Goal: Task Accomplishment & Management: Complete application form

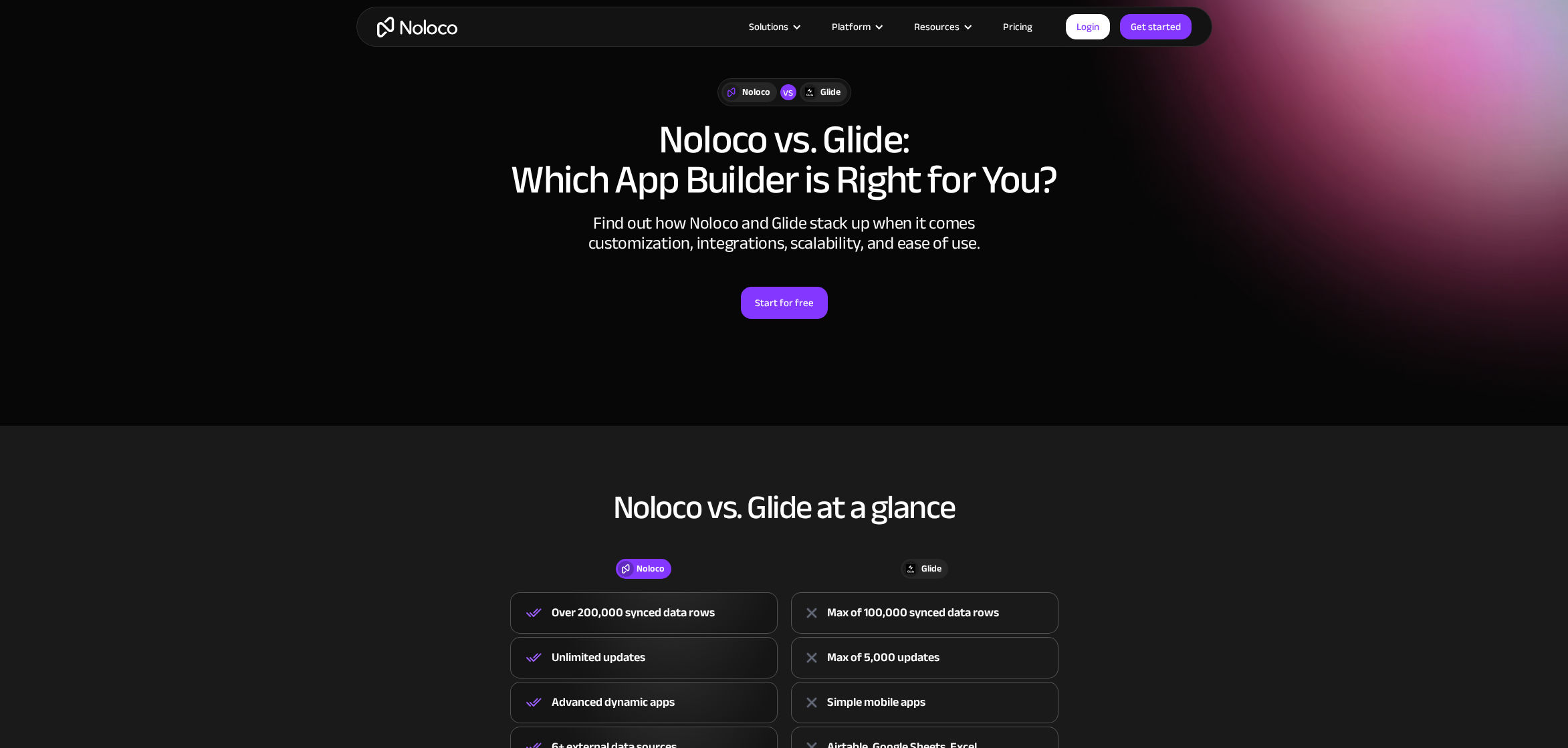
scroll to position [30, 0]
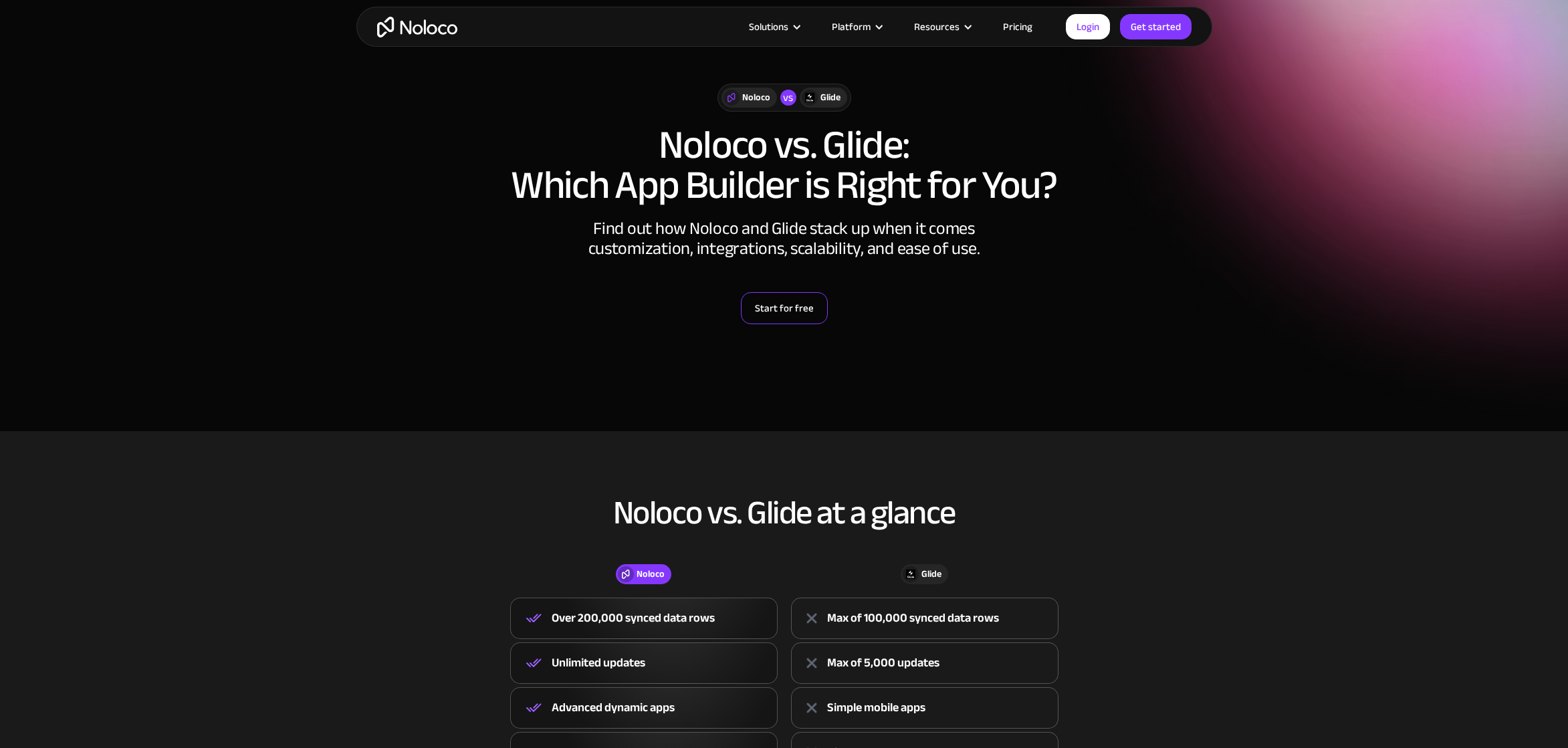
click at [785, 310] on link "Start for free" at bounding box center [784, 308] width 87 height 32
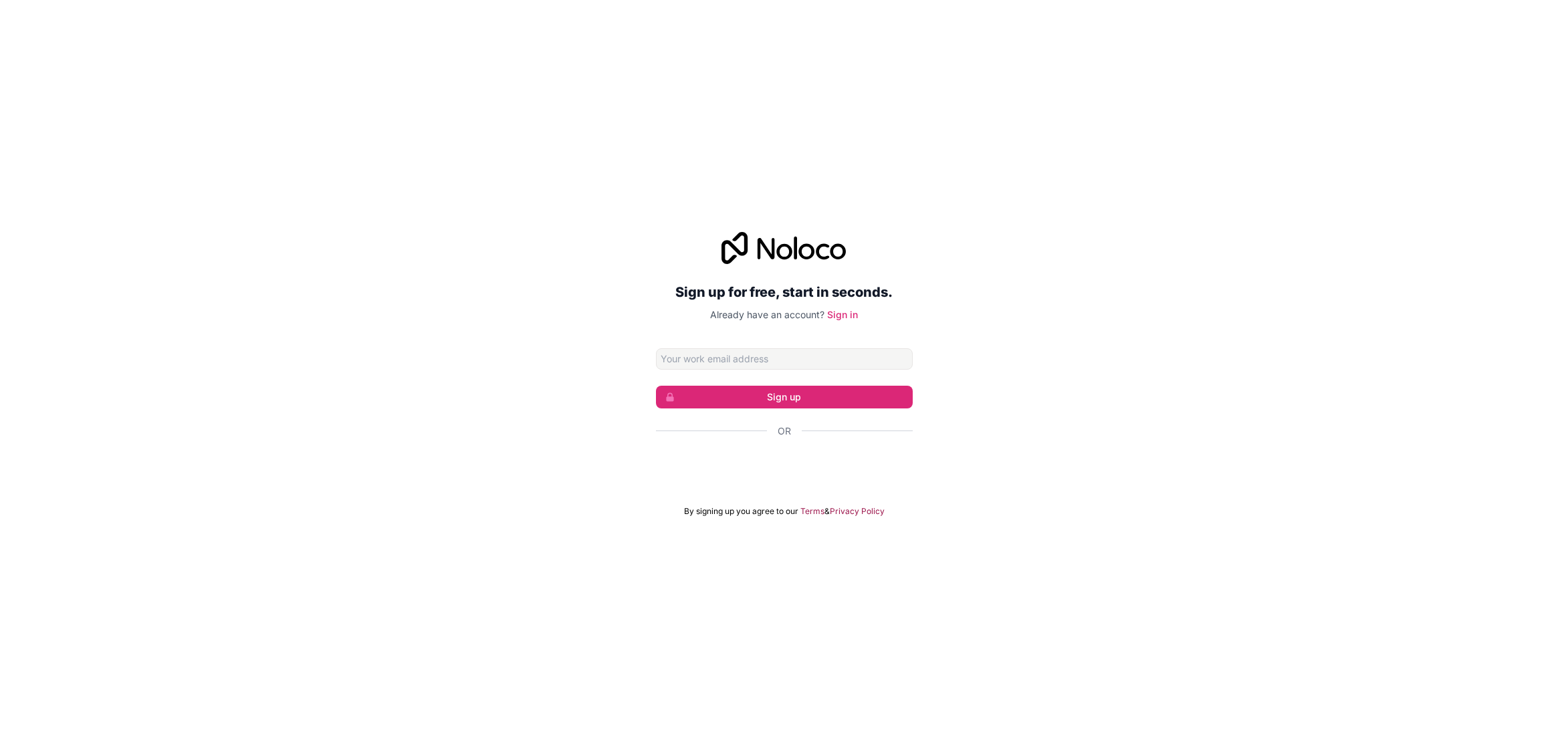
click at [966, 483] on div "Sign up for free, start in seconds. Already have an account? Sign in Sign up Or…" at bounding box center [784, 374] width 1568 height 322
click at [843, 472] on div "Inicie sessão com o Google. Abre num novo separador" at bounding box center [784, 467] width 257 height 29
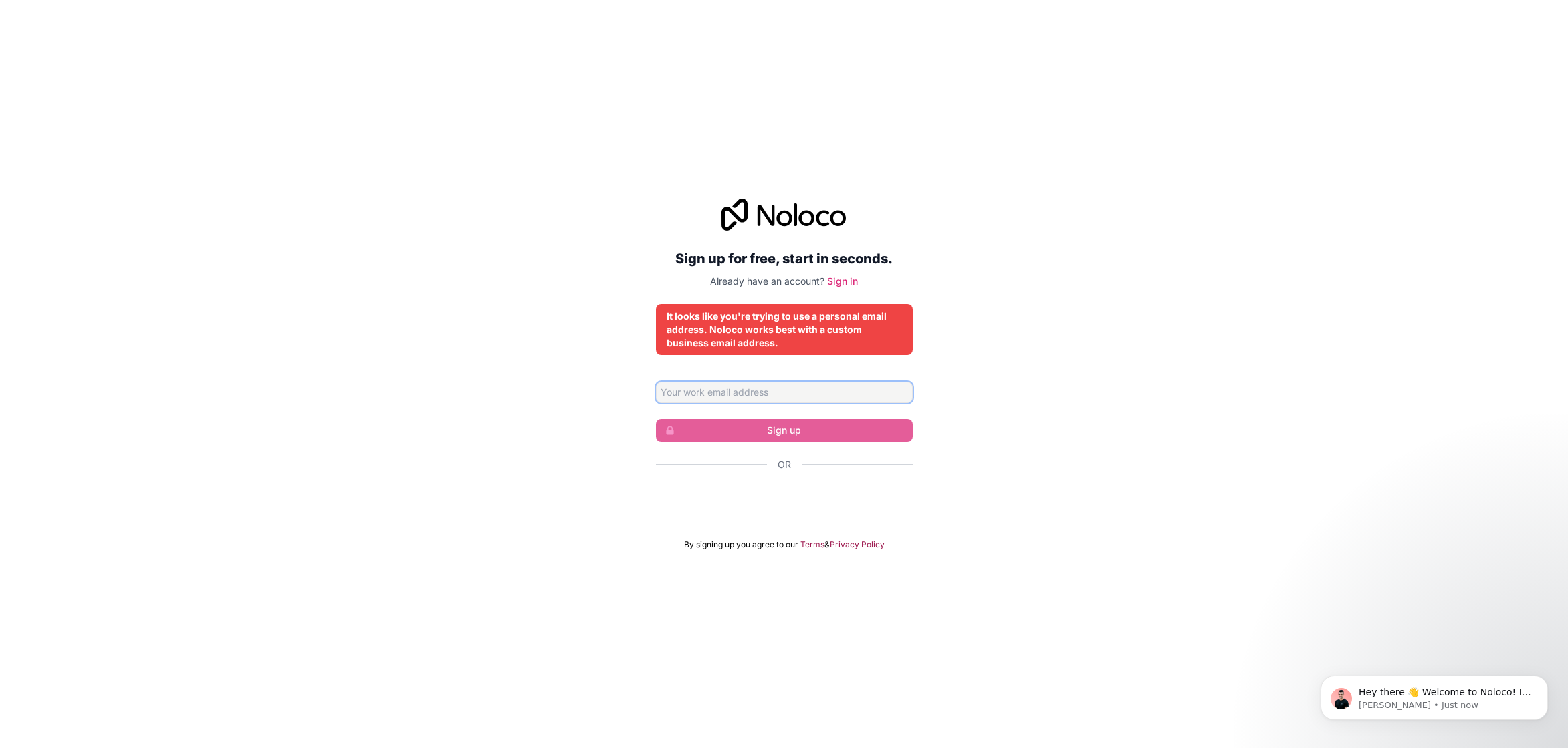
click at [797, 390] on input "Email address" at bounding box center [784, 392] width 257 height 21
click at [790, 385] on input "Email address" at bounding box center [784, 392] width 257 height 21
type input "karlosmsg@gmail.com"
click at [840, 289] on div "Sign up for free, start in seconds. Already have an account? Sign in It looks l…" at bounding box center [784, 374] width 257 height 351
click at [843, 281] on link "Sign in" at bounding box center [842, 281] width 31 height 11
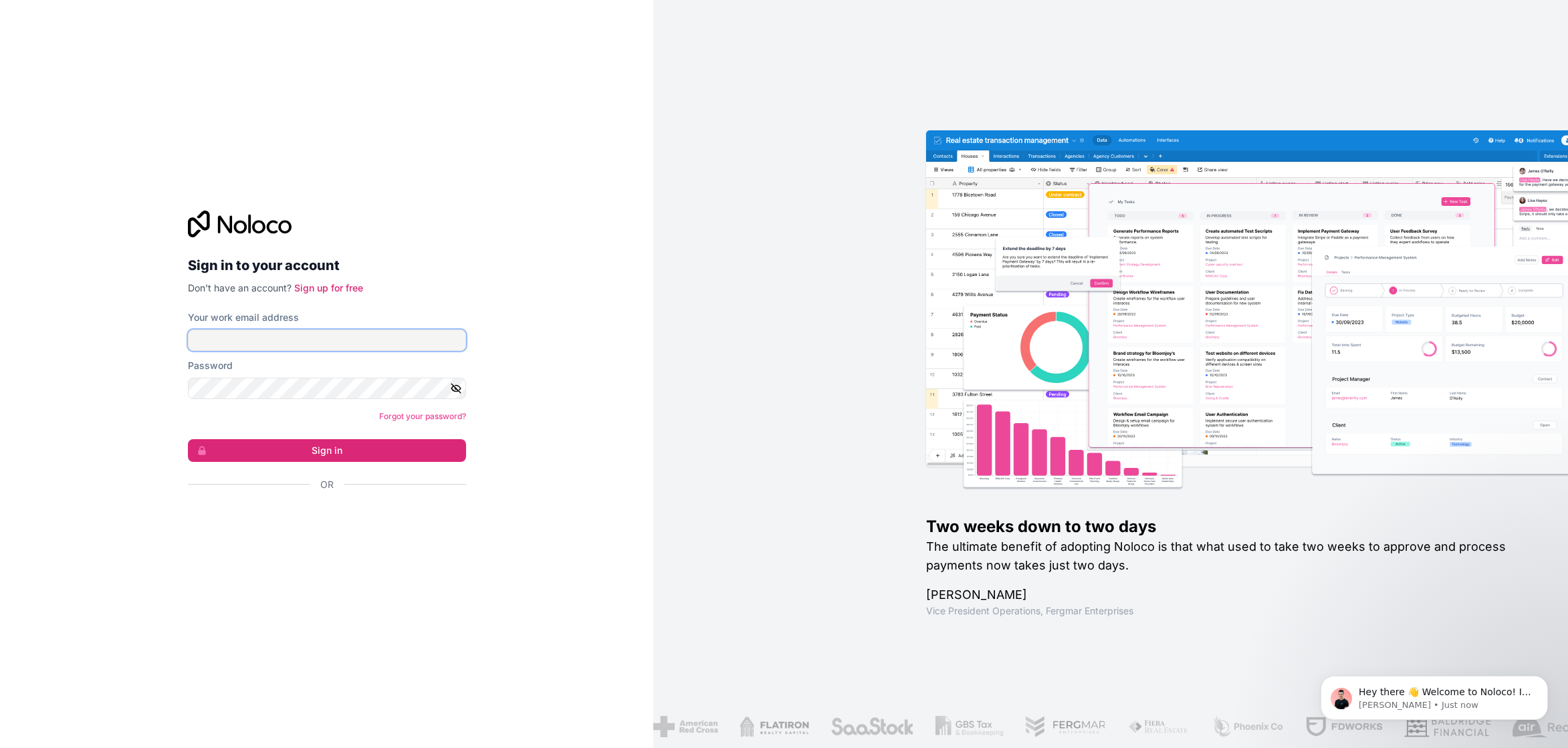
click at [318, 339] on input "Your work email address" at bounding box center [327, 340] width 278 height 21
type input "karlosmsg@gmail.com"
click at [351, 529] on div "Inicie sessão com o Google. Abre num novo separador" at bounding box center [321, 521] width 267 height 29
click at [353, 520] on div "Inicie sessão com o Google. Abre num novo separador" at bounding box center [321, 521] width 267 height 29
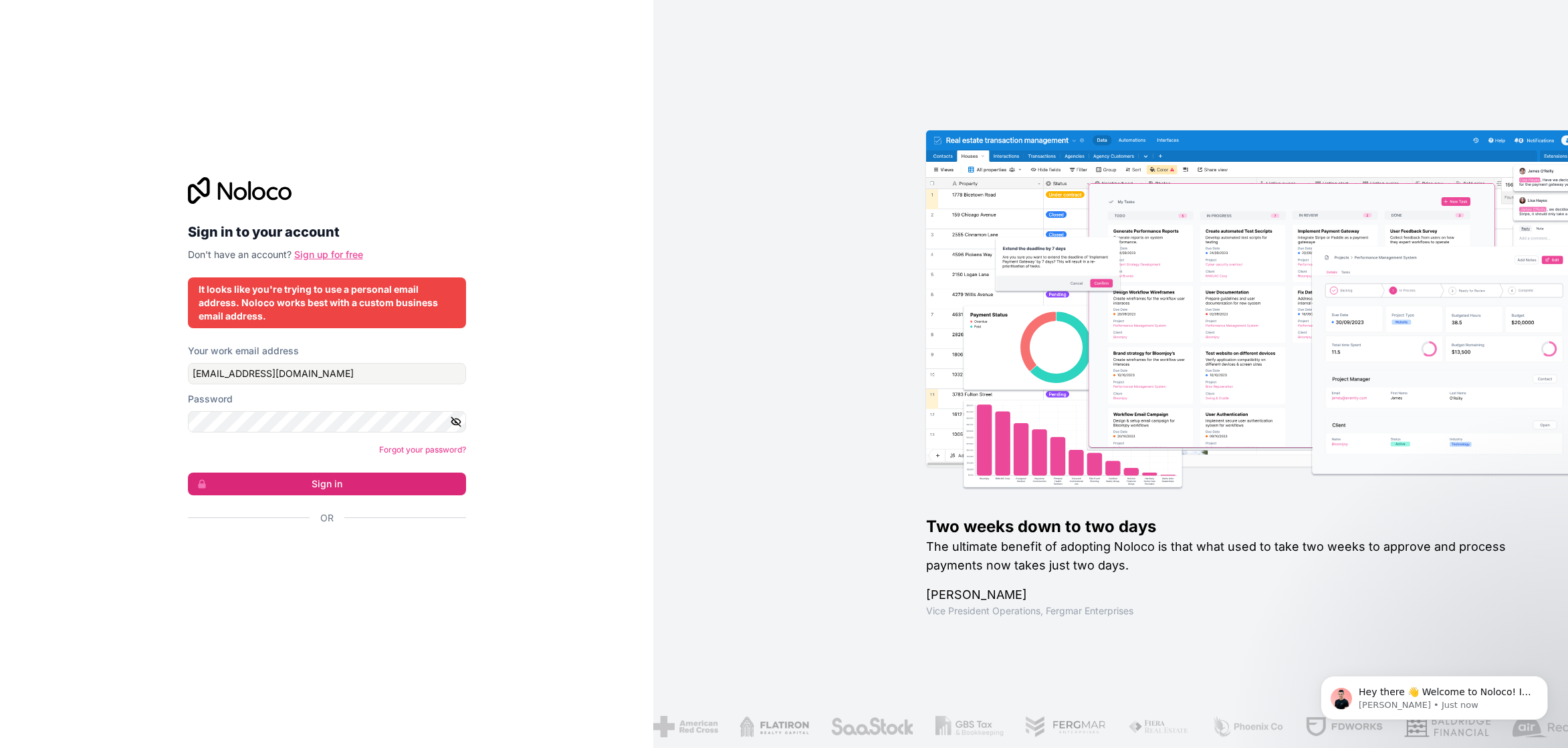
click at [328, 255] on link "Sign up for free" at bounding box center [328, 254] width 69 height 11
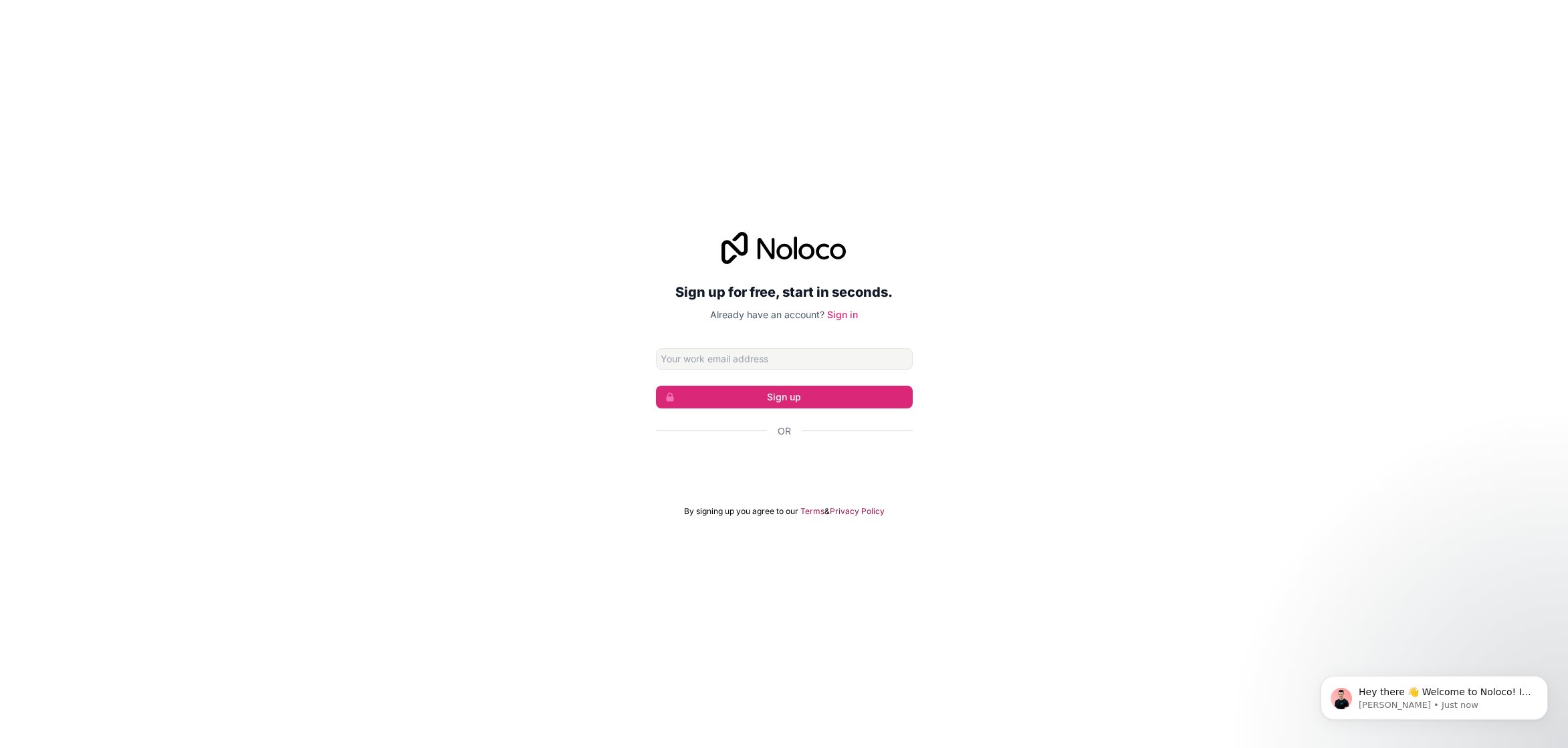
click at [701, 362] on input "Email address" at bounding box center [784, 358] width 257 height 21
type input "karlosmsg@gmail.com"
click button "Sign up" at bounding box center [784, 397] width 257 height 23
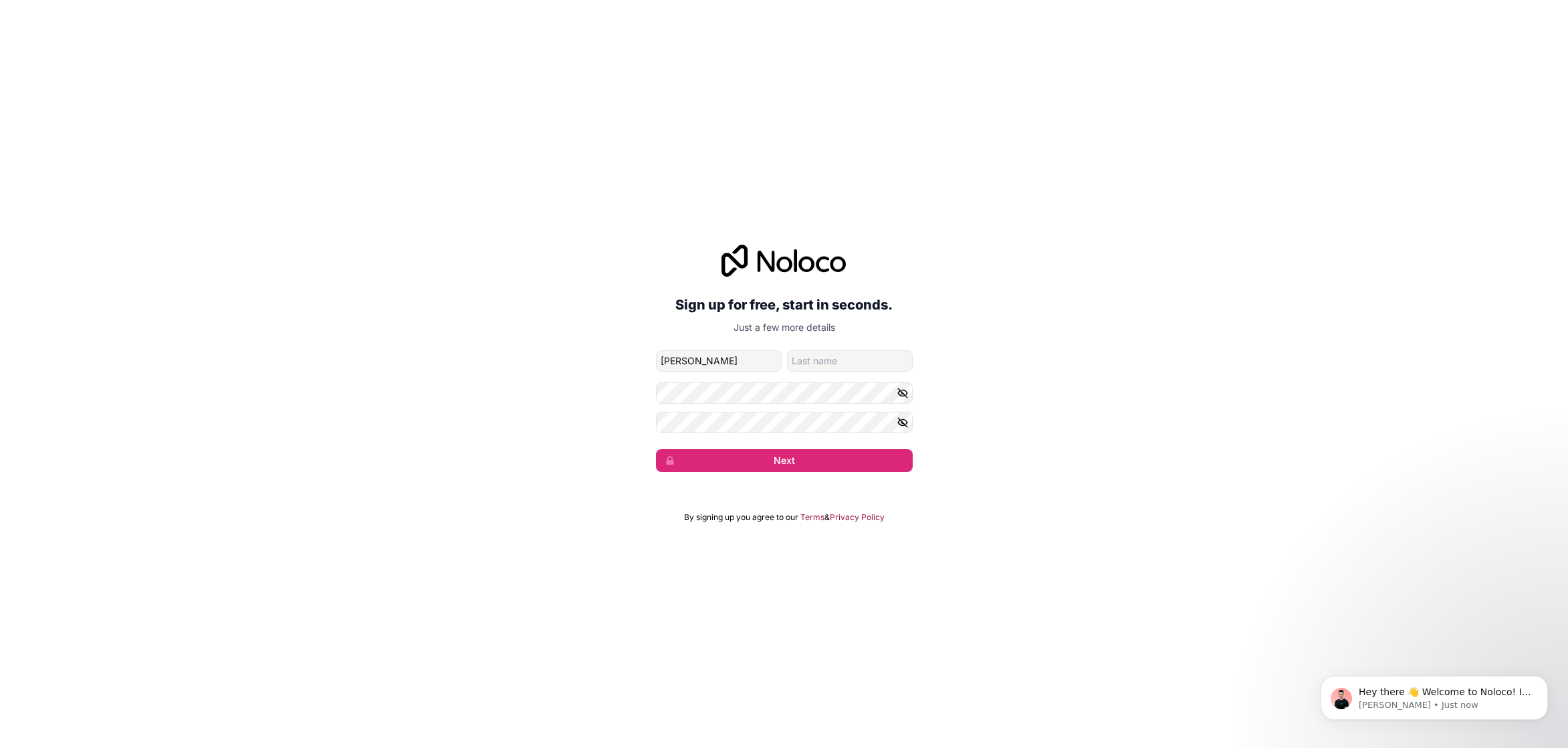
type input "Carlos"
type input "Gonçalves"
click at [759, 467] on button "Next" at bounding box center [784, 460] width 257 height 23
click at [782, 464] on button "Next" at bounding box center [784, 460] width 257 height 23
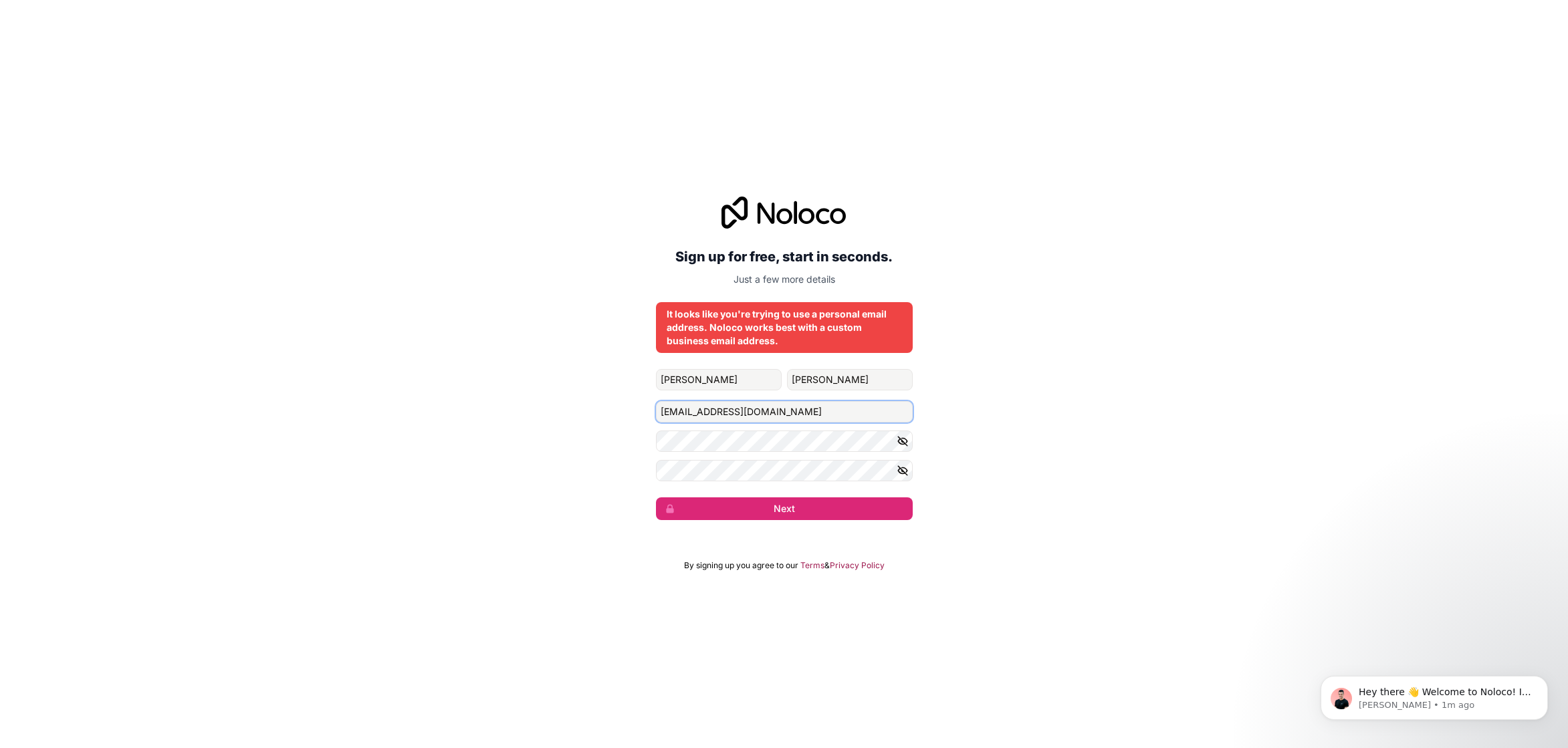
click at [697, 414] on input "karlosmsg@gmail.com" at bounding box center [784, 412] width 257 height 21
click at [696, 414] on input "karlosmsg@gmail.com" at bounding box center [784, 412] width 257 height 21
type input "carlosgoncalves@ordemsaofrancisco.pt"
click at [752, 513] on button "Next" at bounding box center [784, 509] width 257 height 23
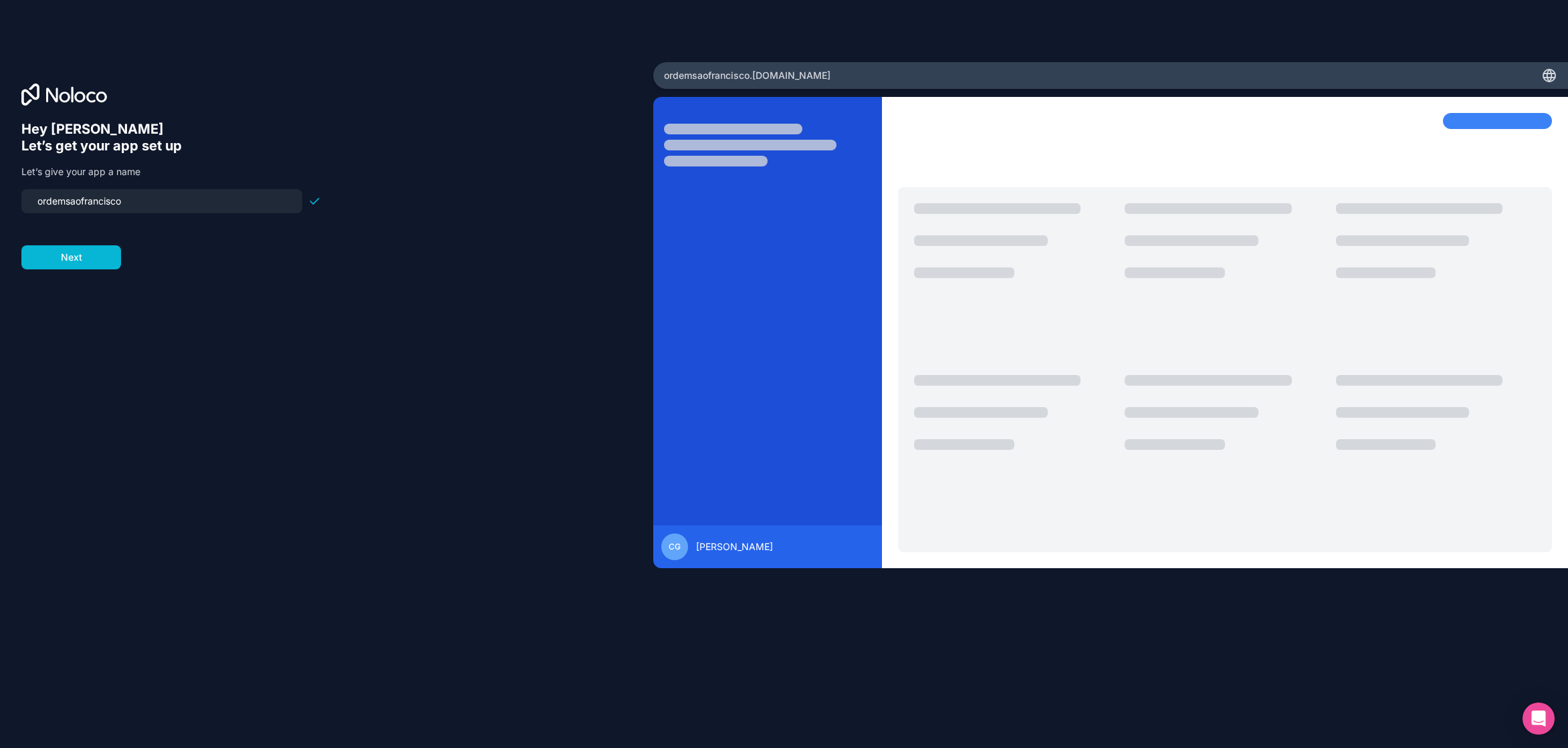
drag, startPoint x: 200, startPoint y: 204, endPoint x: 196, endPoint y: 191, distance: 13.6
click at [196, 192] on input "ordemsaofrancisco" at bounding box center [161, 201] width 265 height 19
click at [76, 204] on input "commue" at bounding box center [161, 201] width 265 height 19
drag, startPoint x: 92, startPoint y: 201, endPoint x: 80, endPoint y: 177, distance: 26.8
click at [80, 192] on input "commue" at bounding box center [161, 201] width 265 height 19
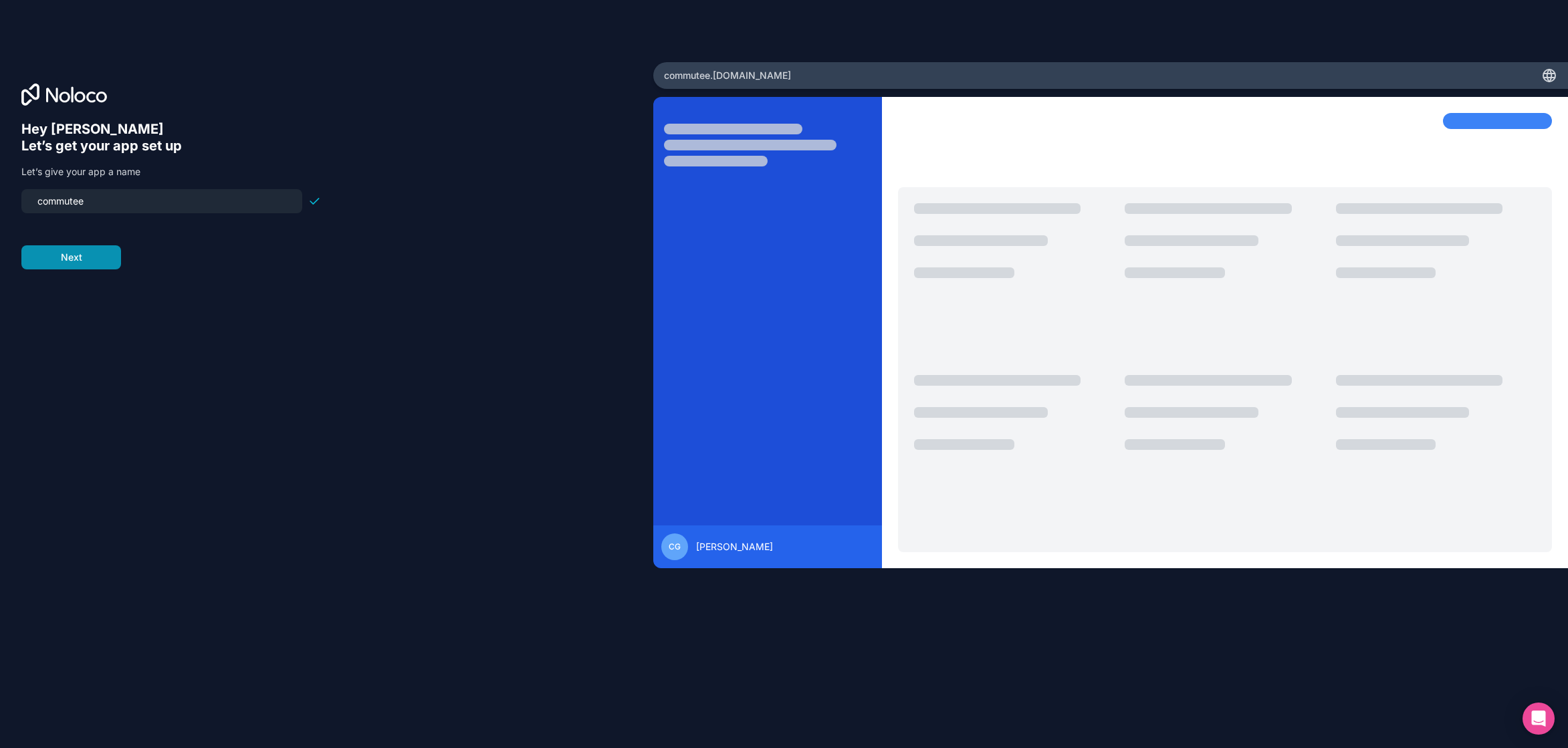
type input "commutee"
click at [69, 255] on button "Next" at bounding box center [71, 258] width 99 height 24
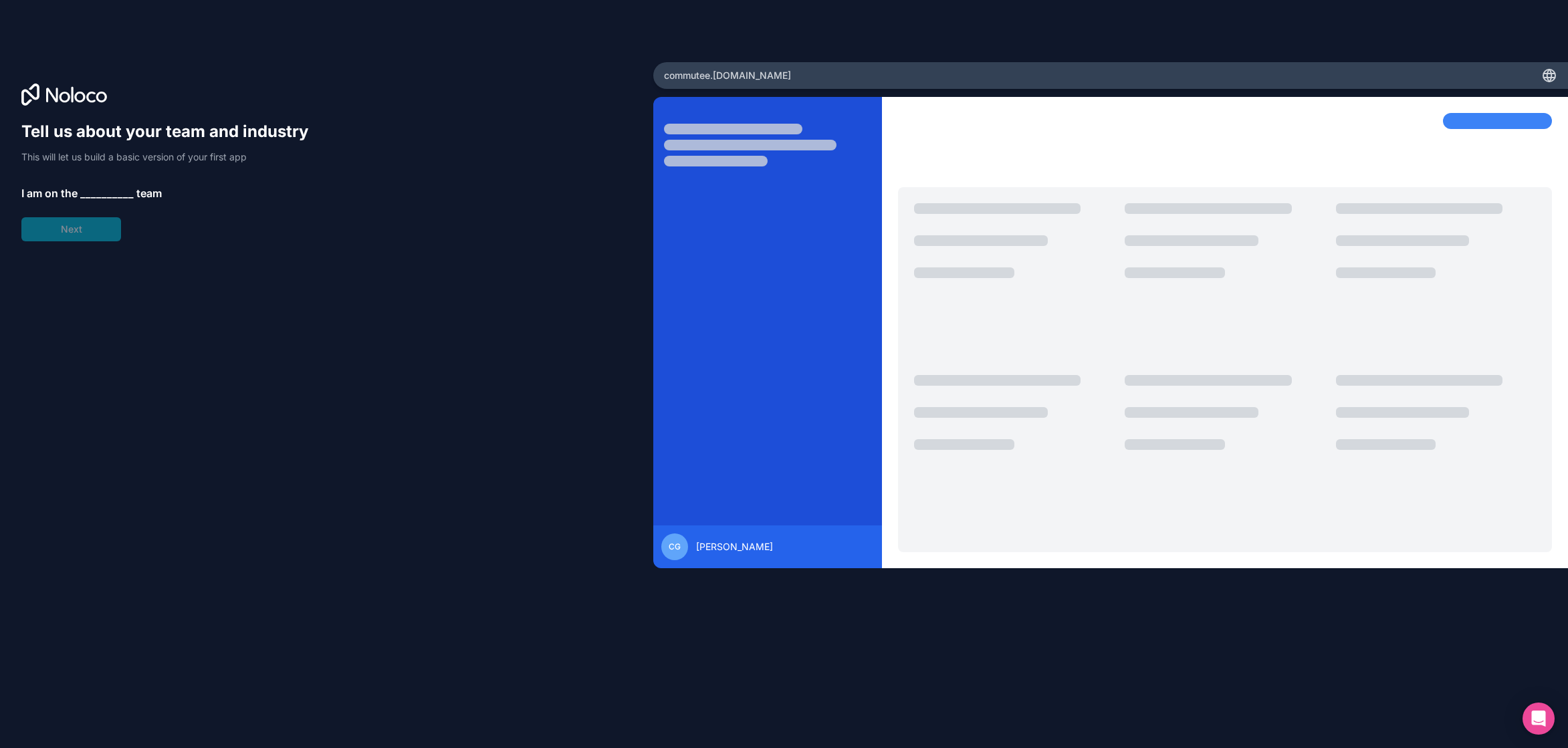
click at [107, 191] on span "__________" at bounding box center [107, 193] width 53 height 16
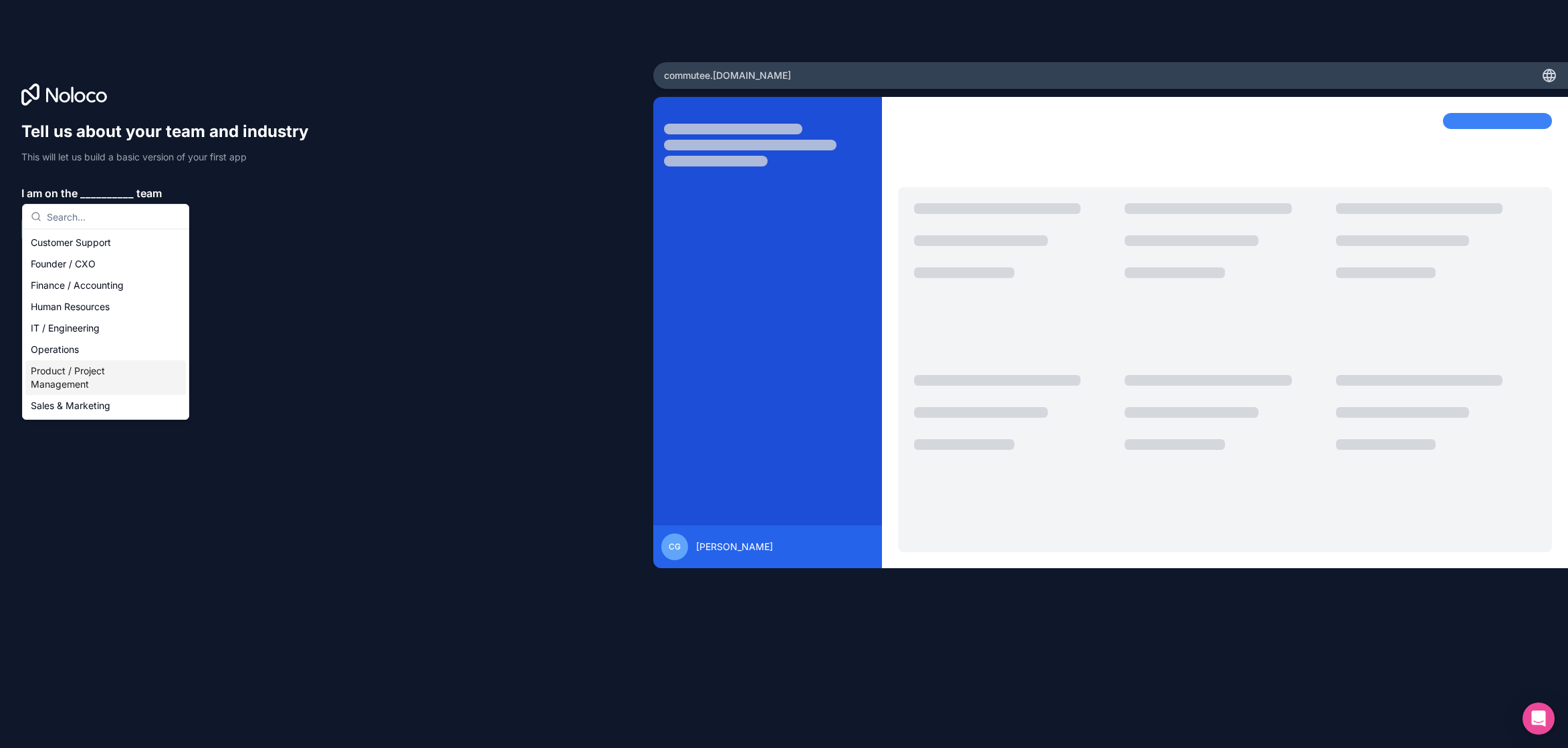
click at [95, 375] on div "Product / Project Management" at bounding box center [106, 378] width 161 height 35
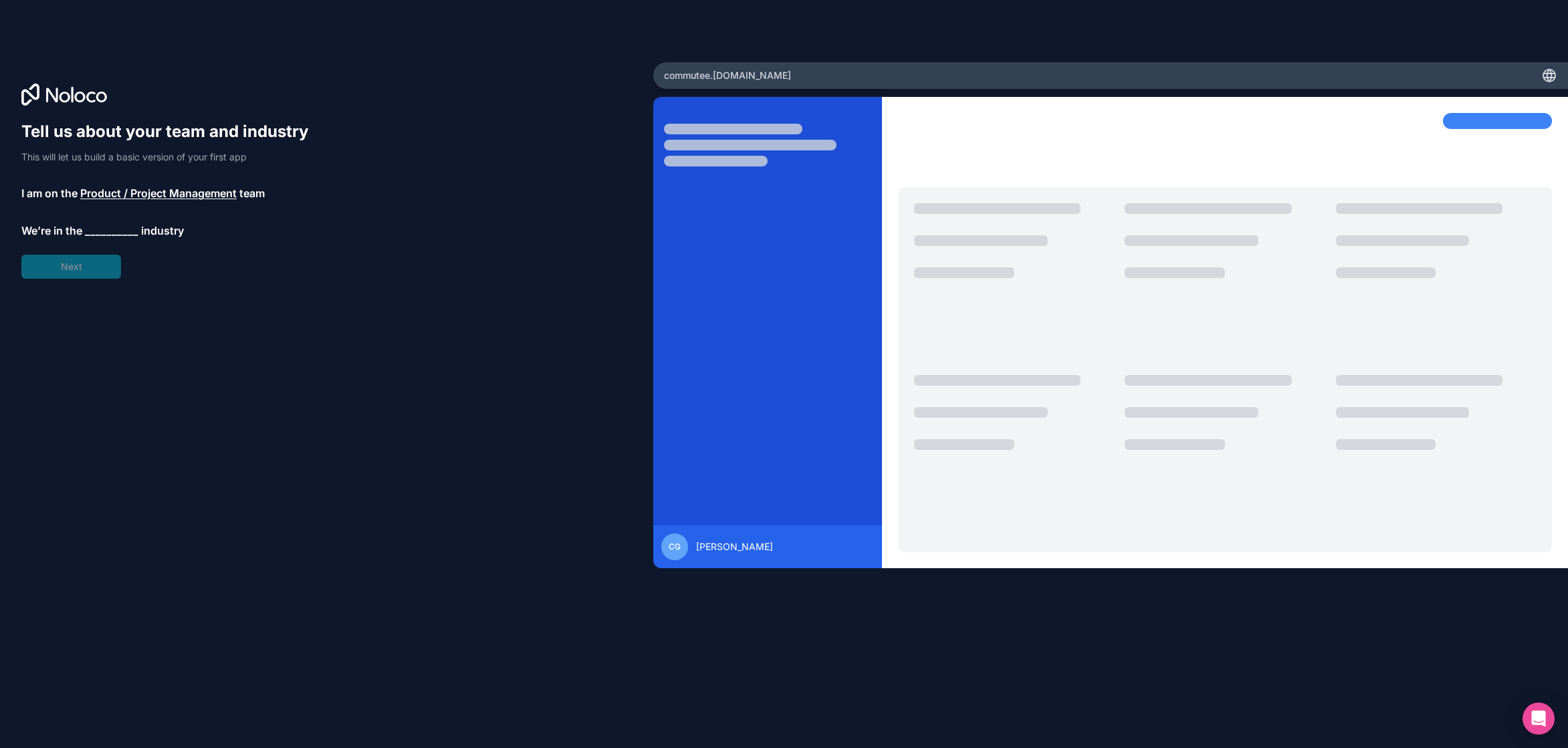
click at [122, 229] on span "__________" at bounding box center [111, 231] width 53 height 16
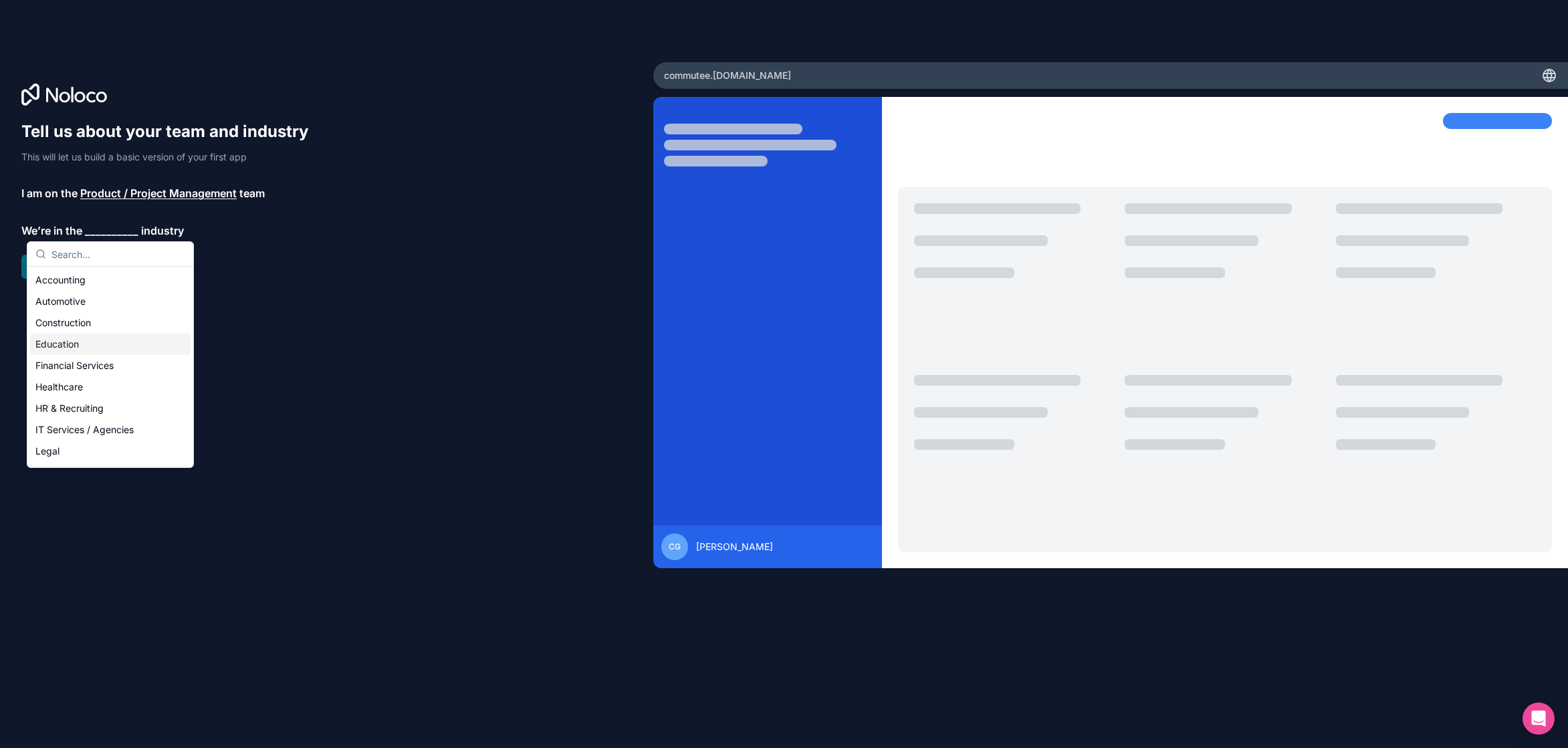
drag, startPoint x: 86, startPoint y: 343, endPoint x: 86, endPoint y: 332, distance: 11.0
click at [86, 343] on div "Education" at bounding box center [111, 344] width 161 height 21
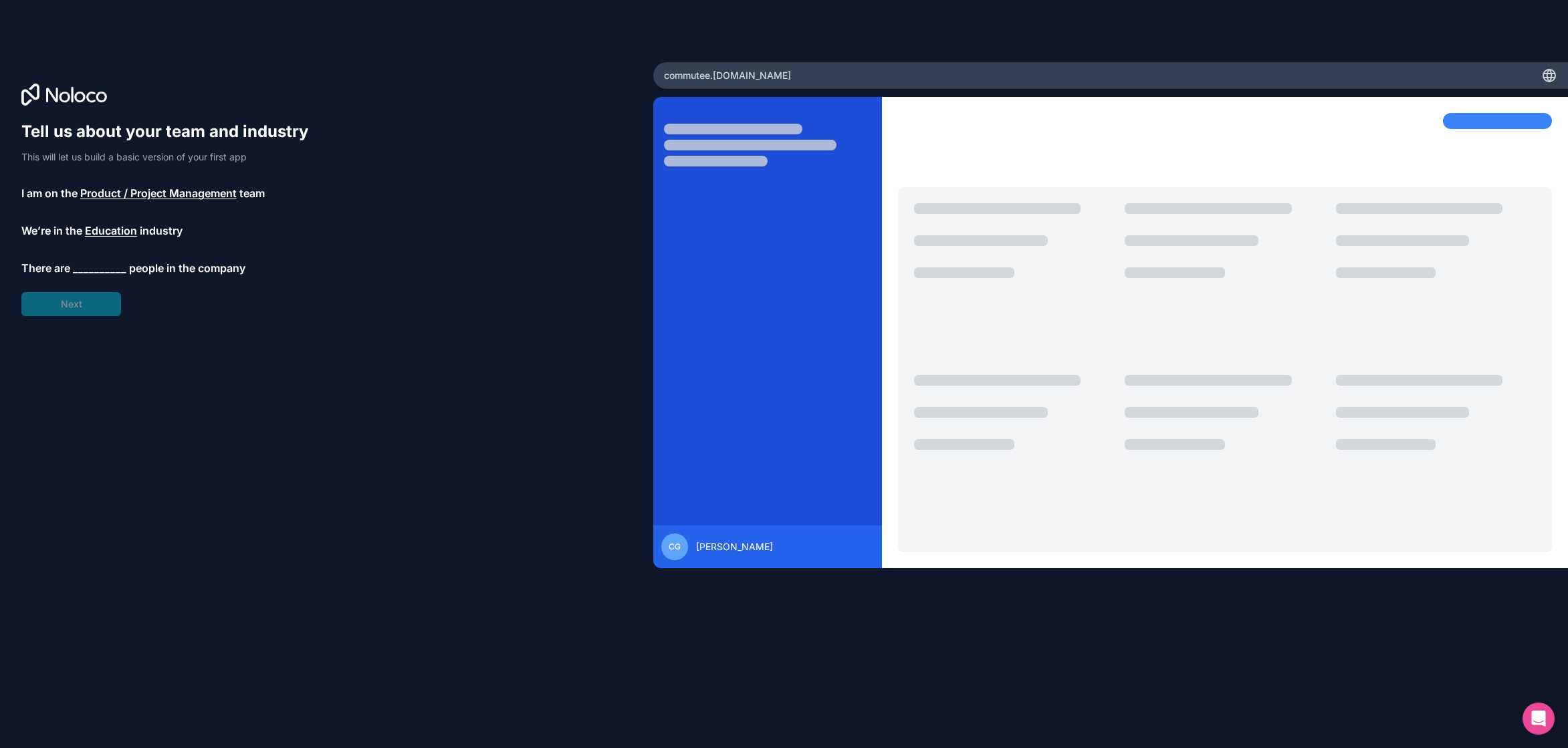
click at [115, 266] on span "__________" at bounding box center [99, 268] width 53 height 16
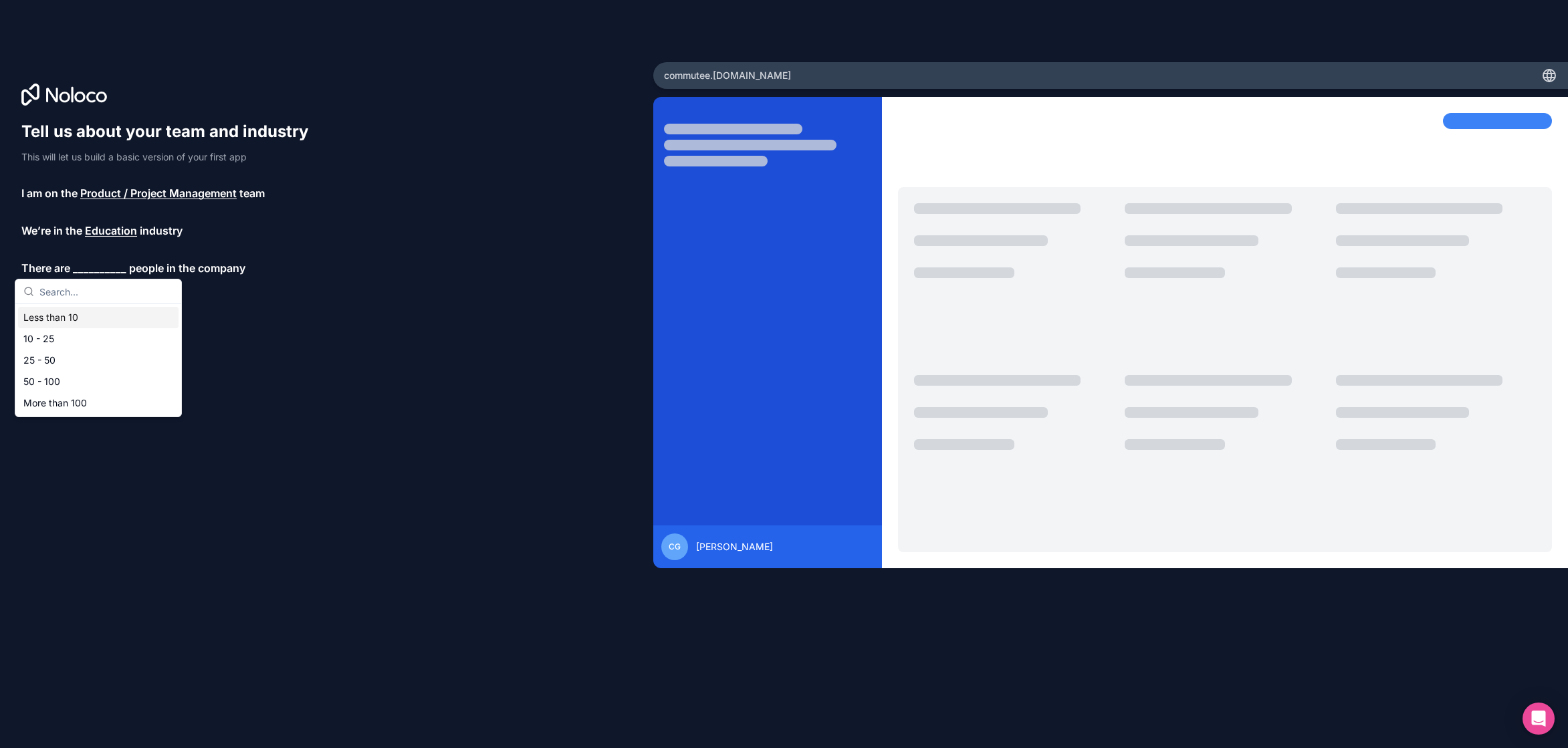
click at [83, 317] on div "Less than 10" at bounding box center [99, 317] width 161 height 21
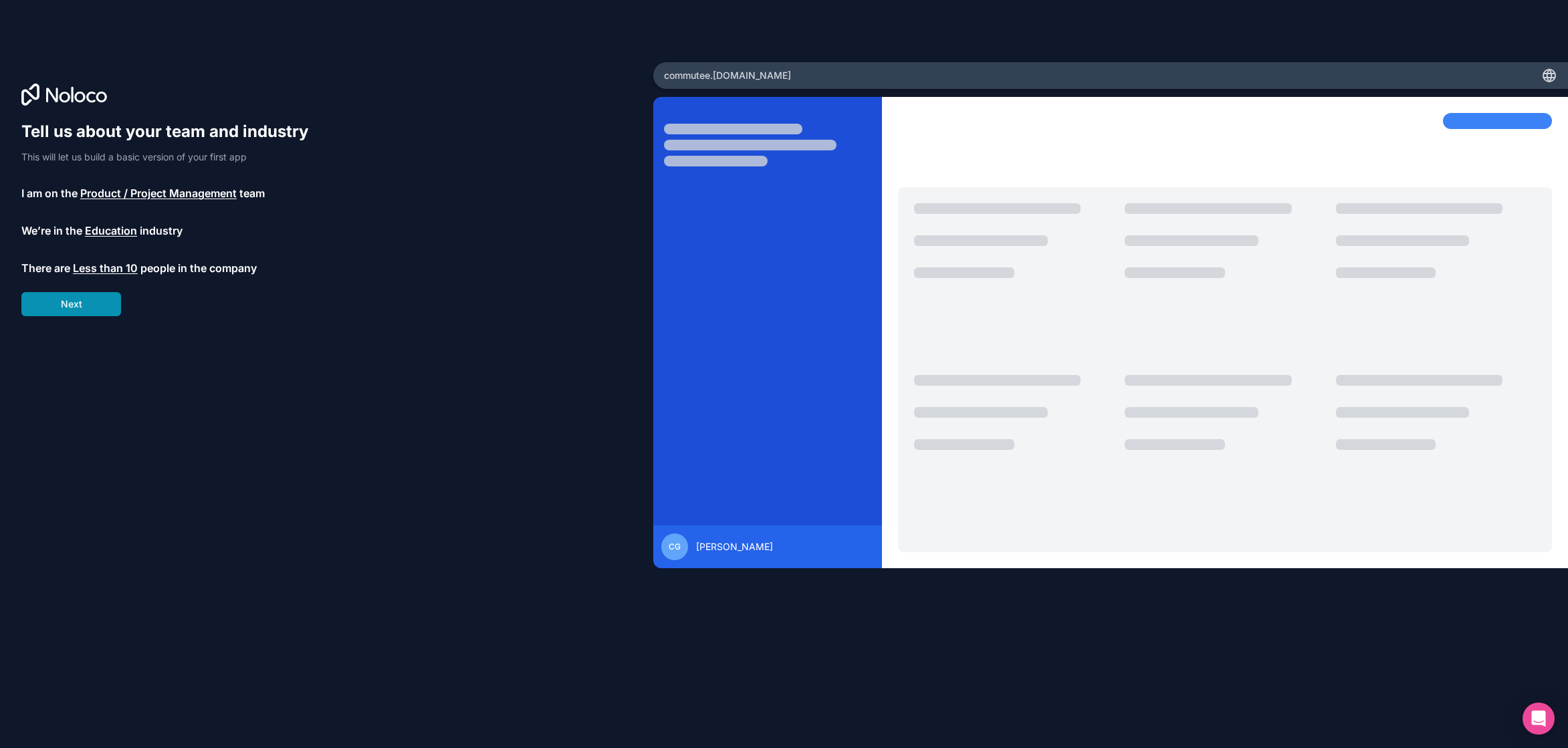
click at [83, 304] on button "Next" at bounding box center [71, 304] width 99 height 24
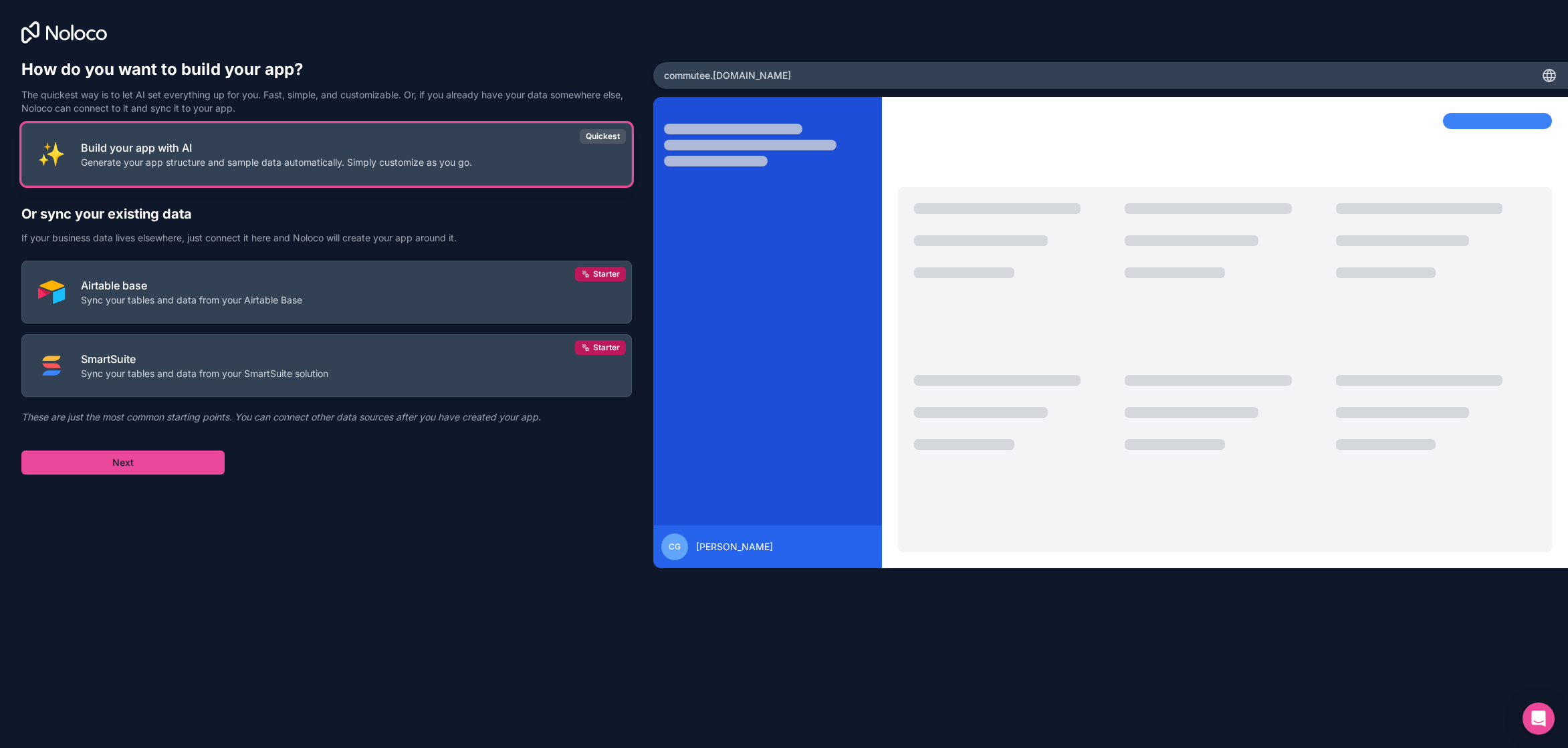
click at [225, 164] on p "Generate your app structure and sample data automatically. Simply customize as …" at bounding box center [277, 162] width 391 height 14
click at [168, 466] on button "Next" at bounding box center [123, 463] width 204 height 24
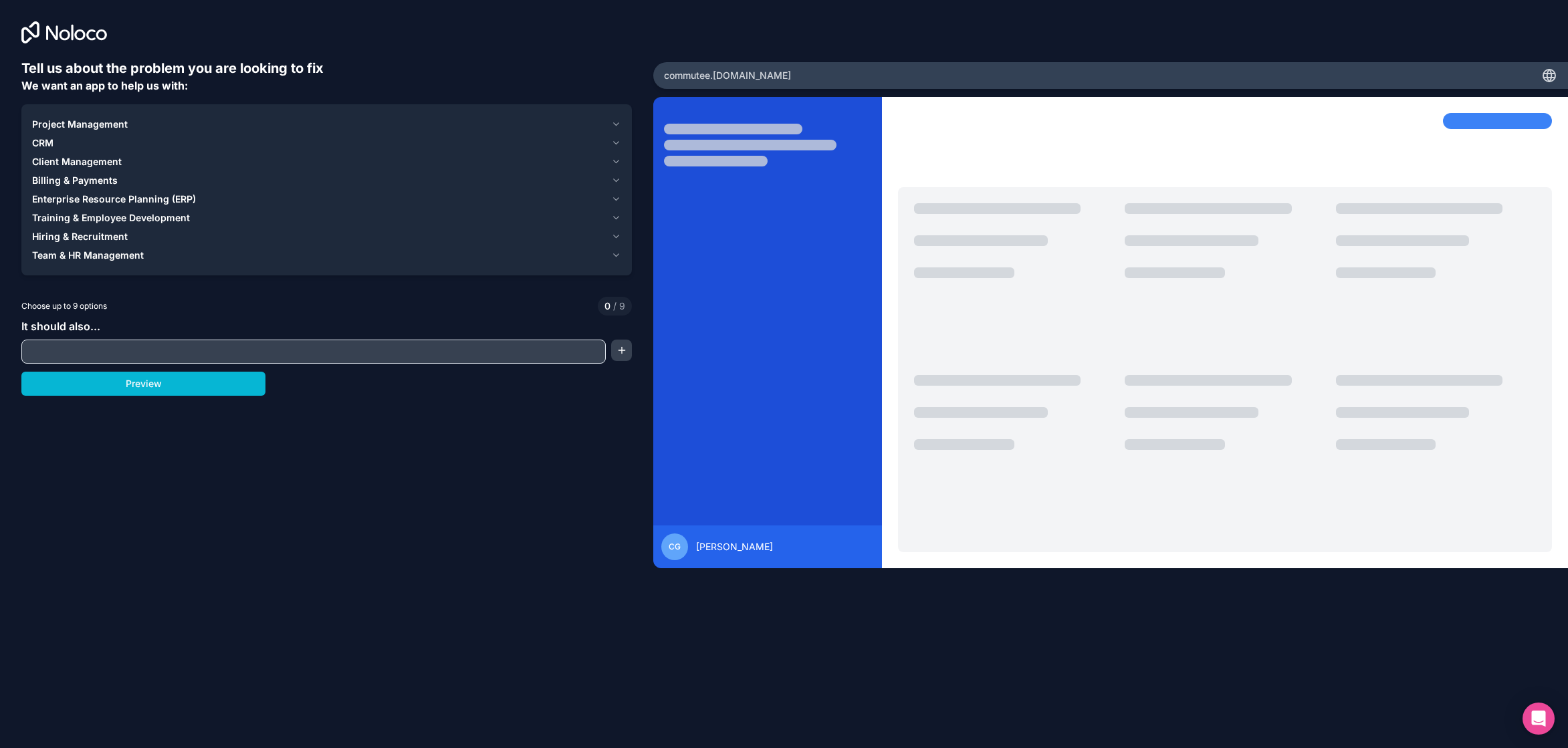
click at [84, 124] on span "Project Management" at bounding box center [80, 124] width 95 height 14
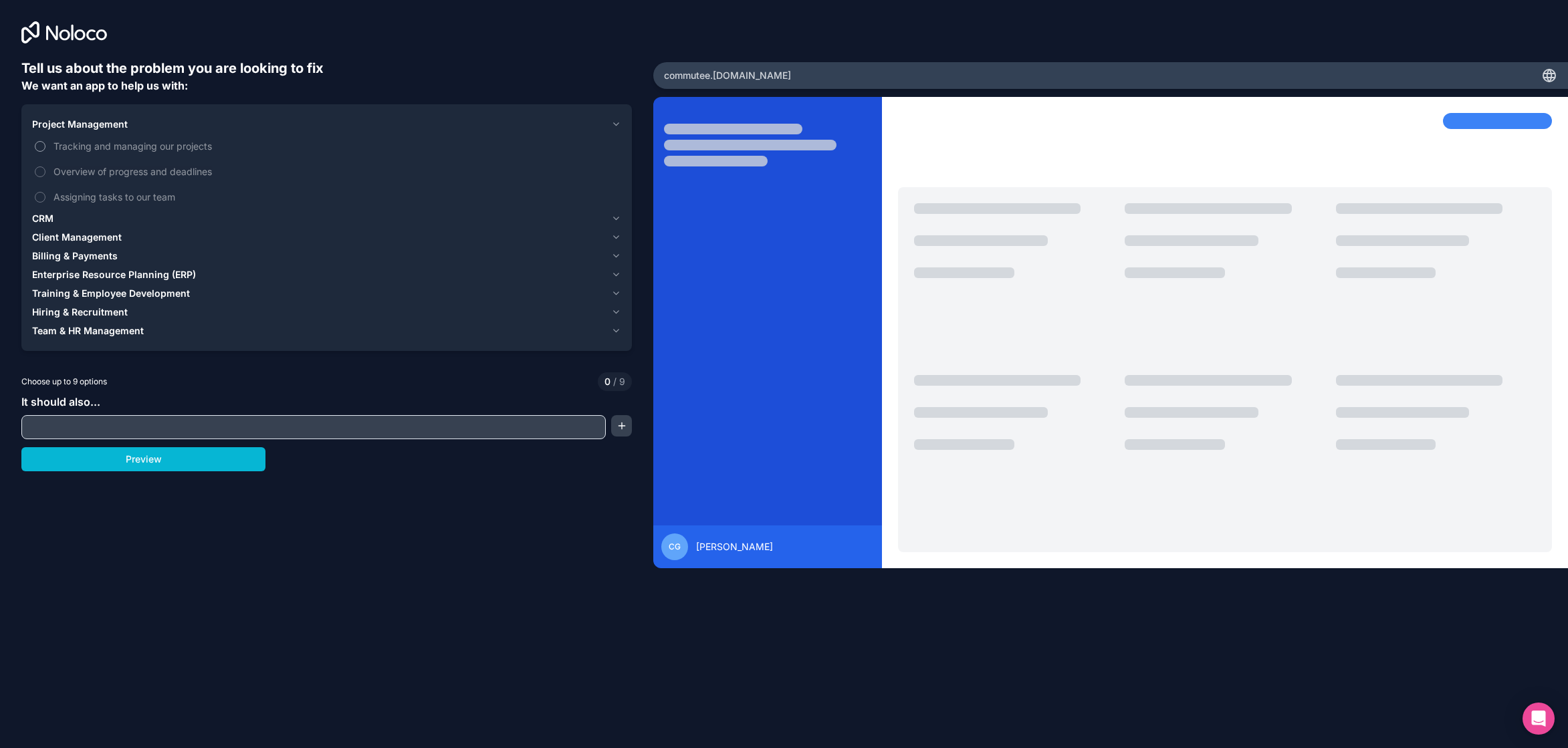
click at [39, 145] on button "Tracking and managing our projects" at bounding box center [40, 145] width 10 height 10
click at [40, 145] on button "Tracking and managing our projects" at bounding box center [40, 145] width 10 height 10
click at [41, 171] on button "Overview of progress and deadlines" at bounding box center [40, 171] width 10 height 10
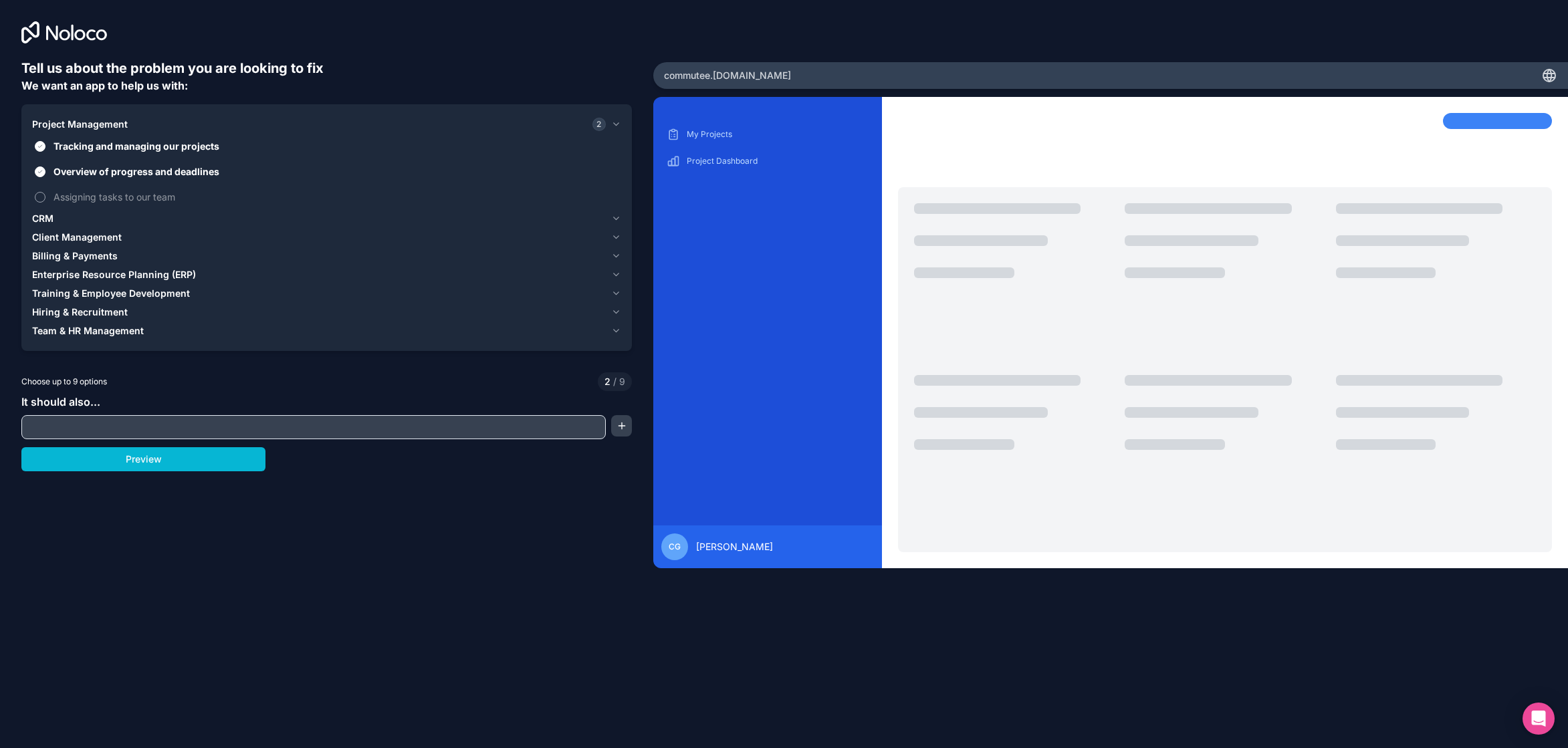
click at [43, 192] on label "Assigning tasks to our team" at bounding box center [326, 196] width 589 height 25
click at [43, 192] on button "Assigning tasks to our team" at bounding box center [40, 196] width 10 height 10
click at [45, 221] on span "CRM" at bounding box center [42, 219] width 21 height 14
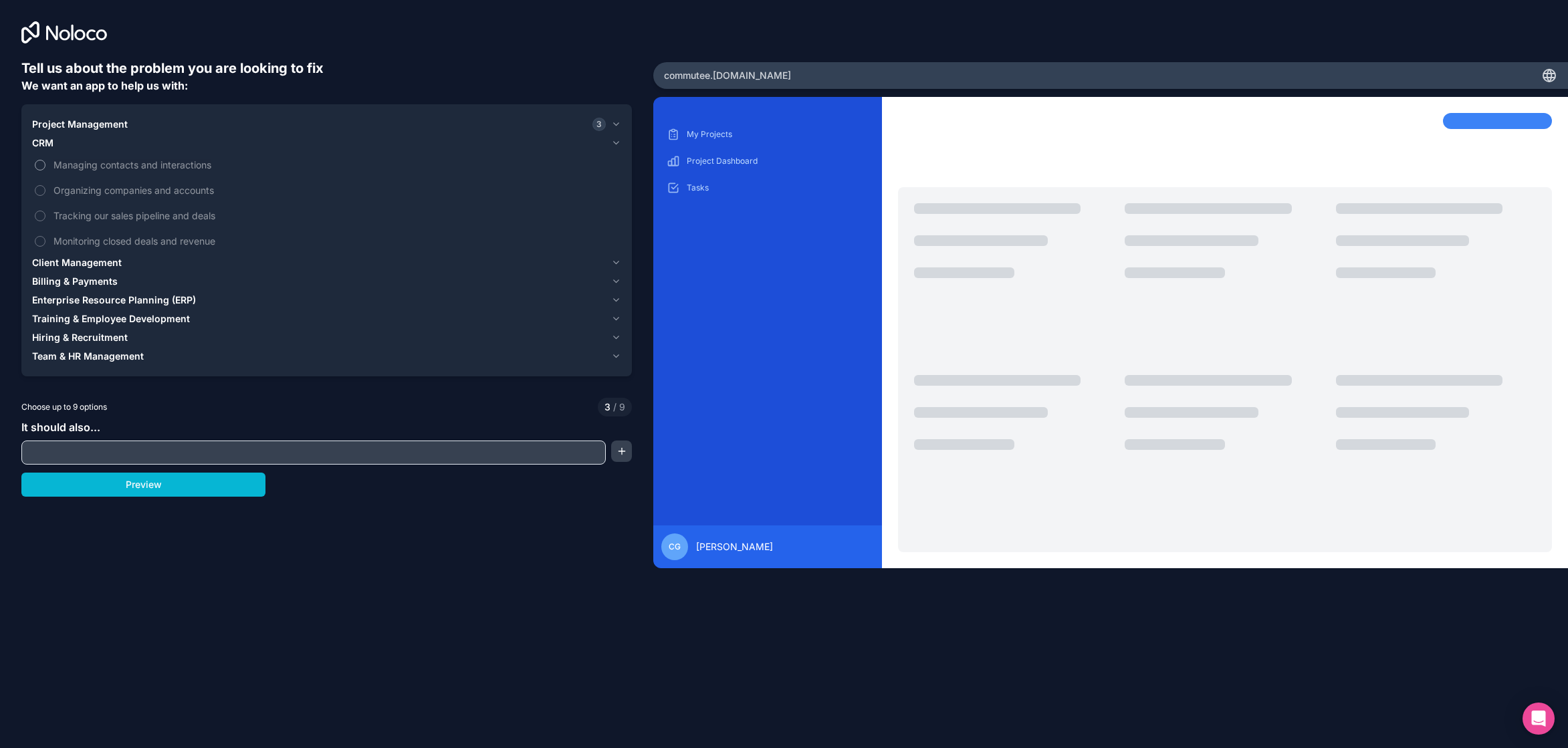
click at [43, 167] on button "Managing contacts and interactions" at bounding box center [40, 165] width 10 height 10
click at [39, 196] on label "Organizing companies and accounts" at bounding box center [326, 190] width 589 height 25
click at [39, 196] on button "Organizing companies and accounts" at bounding box center [40, 190] width 10 height 10
click at [55, 260] on span "Client Management" at bounding box center [76, 262] width 90 height 14
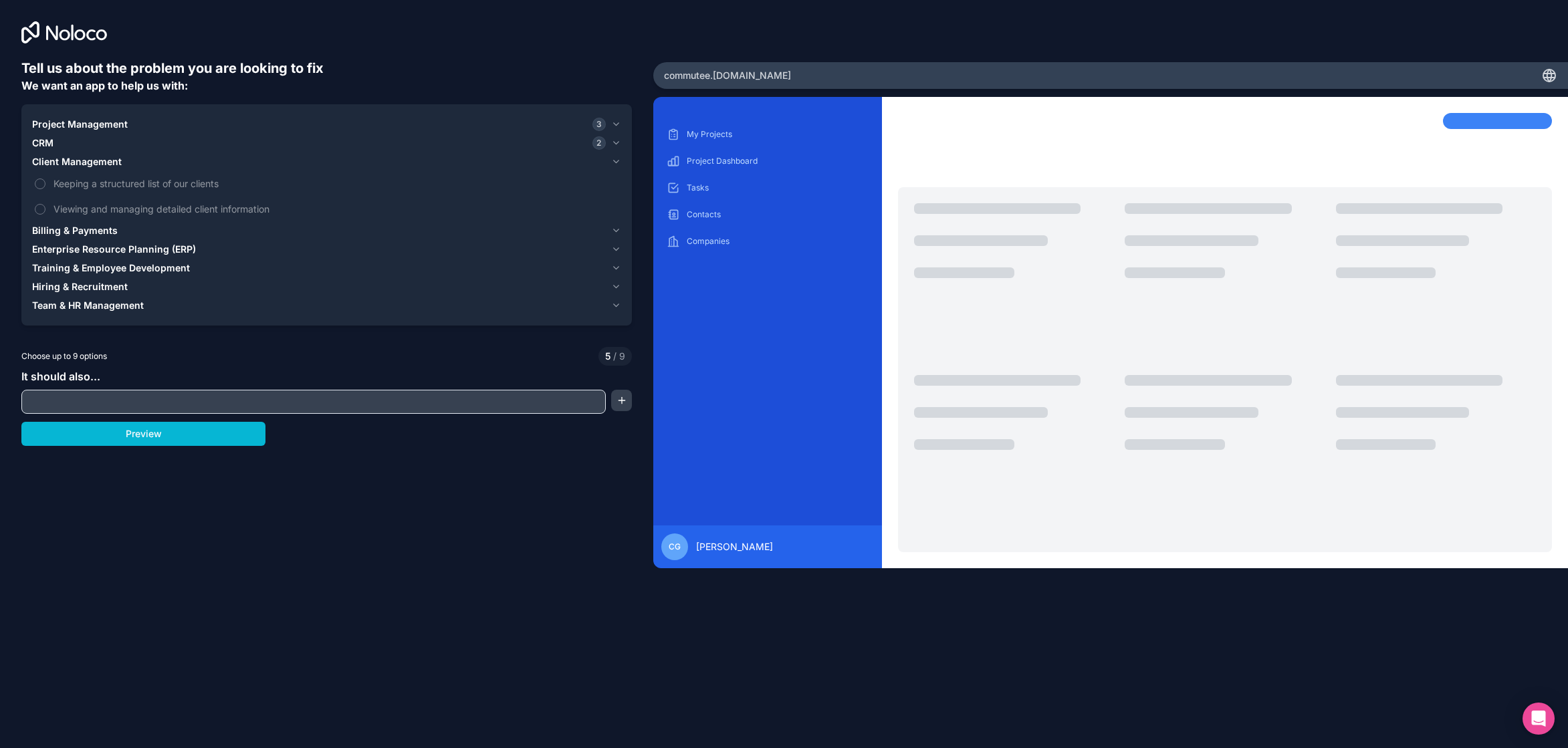
click at [59, 288] on span "Hiring & Recruitment" at bounding box center [80, 286] width 95 height 14
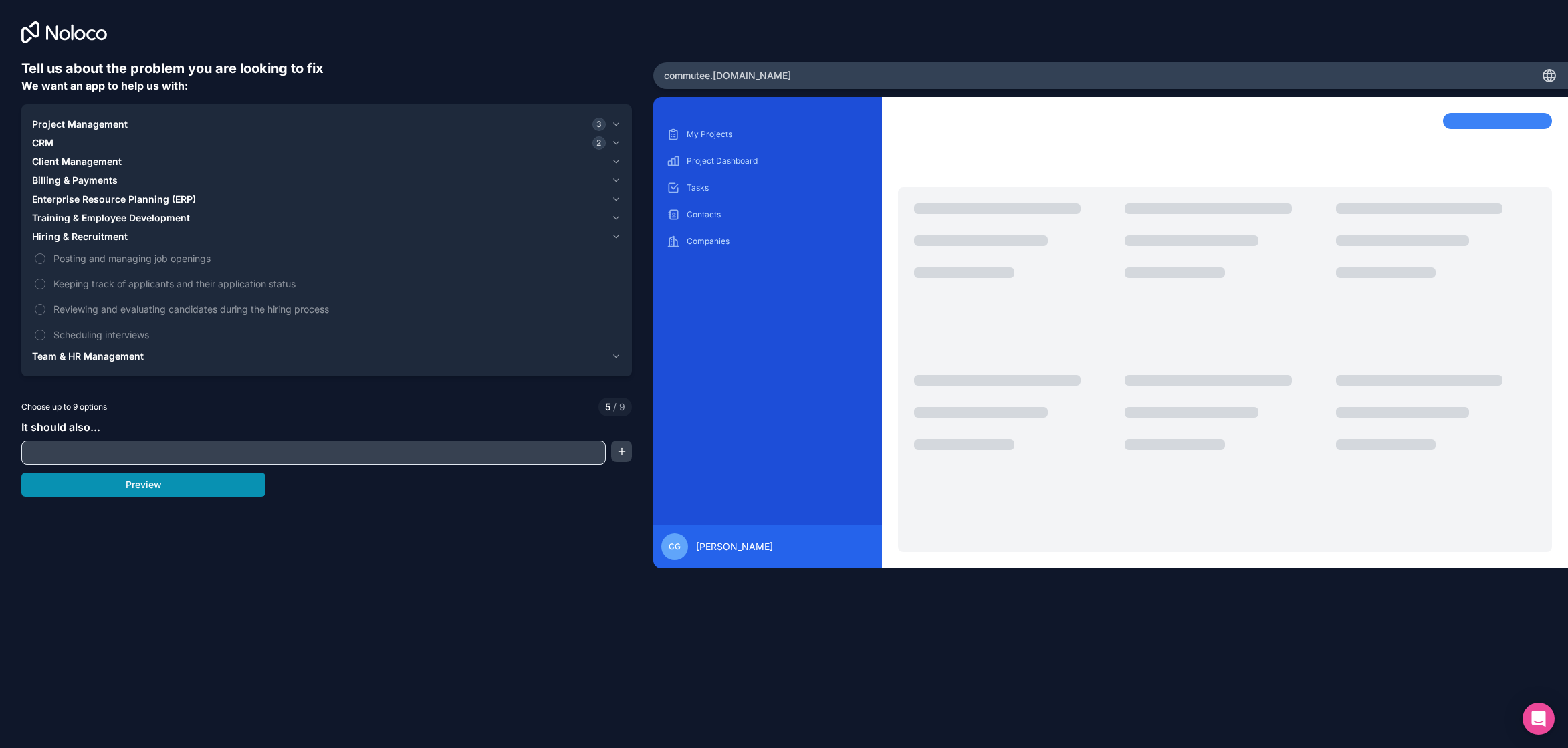
click at [149, 486] on button "Preview" at bounding box center [143, 485] width 244 height 24
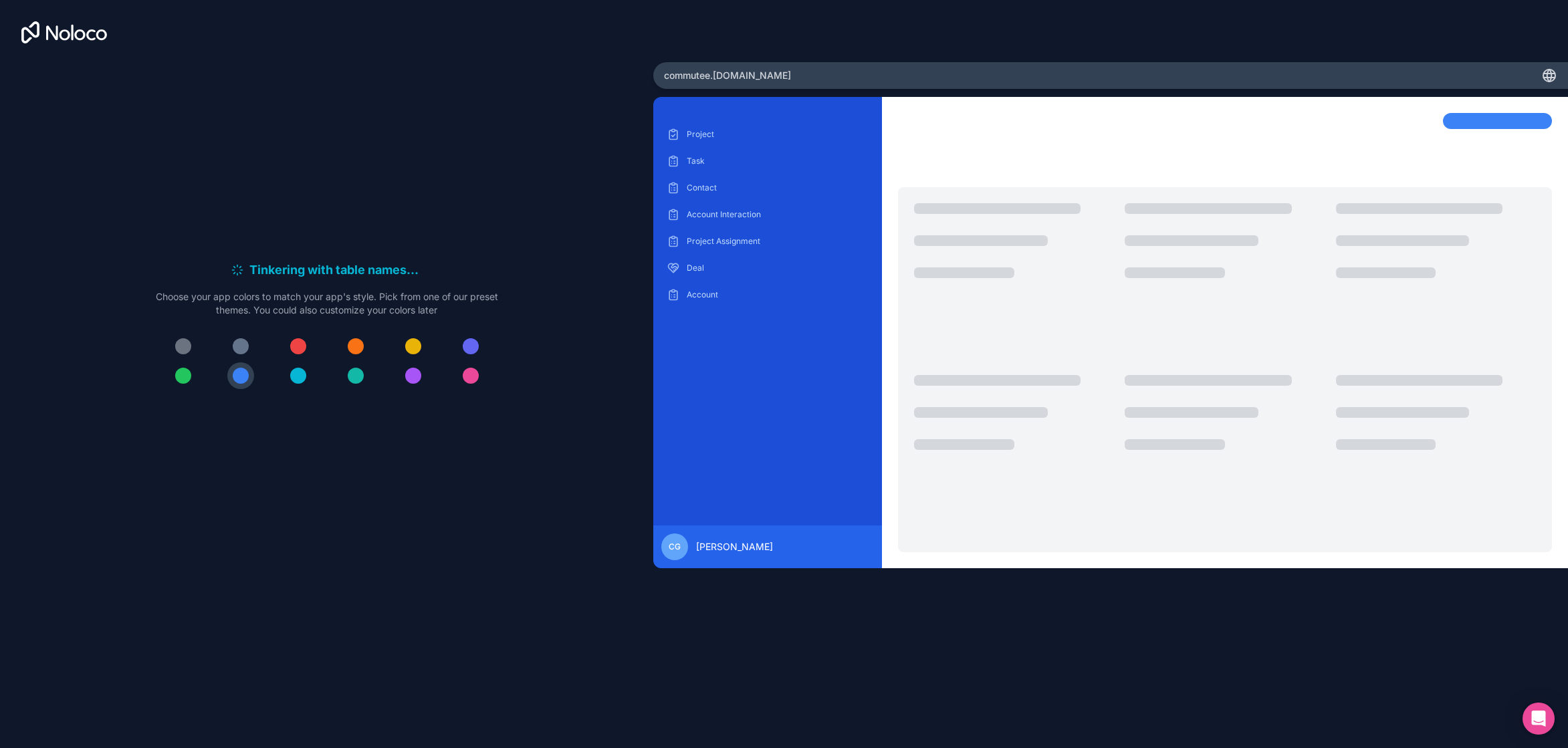
click at [240, 347] on div at bounding box center [241, 347] width 16 height 16
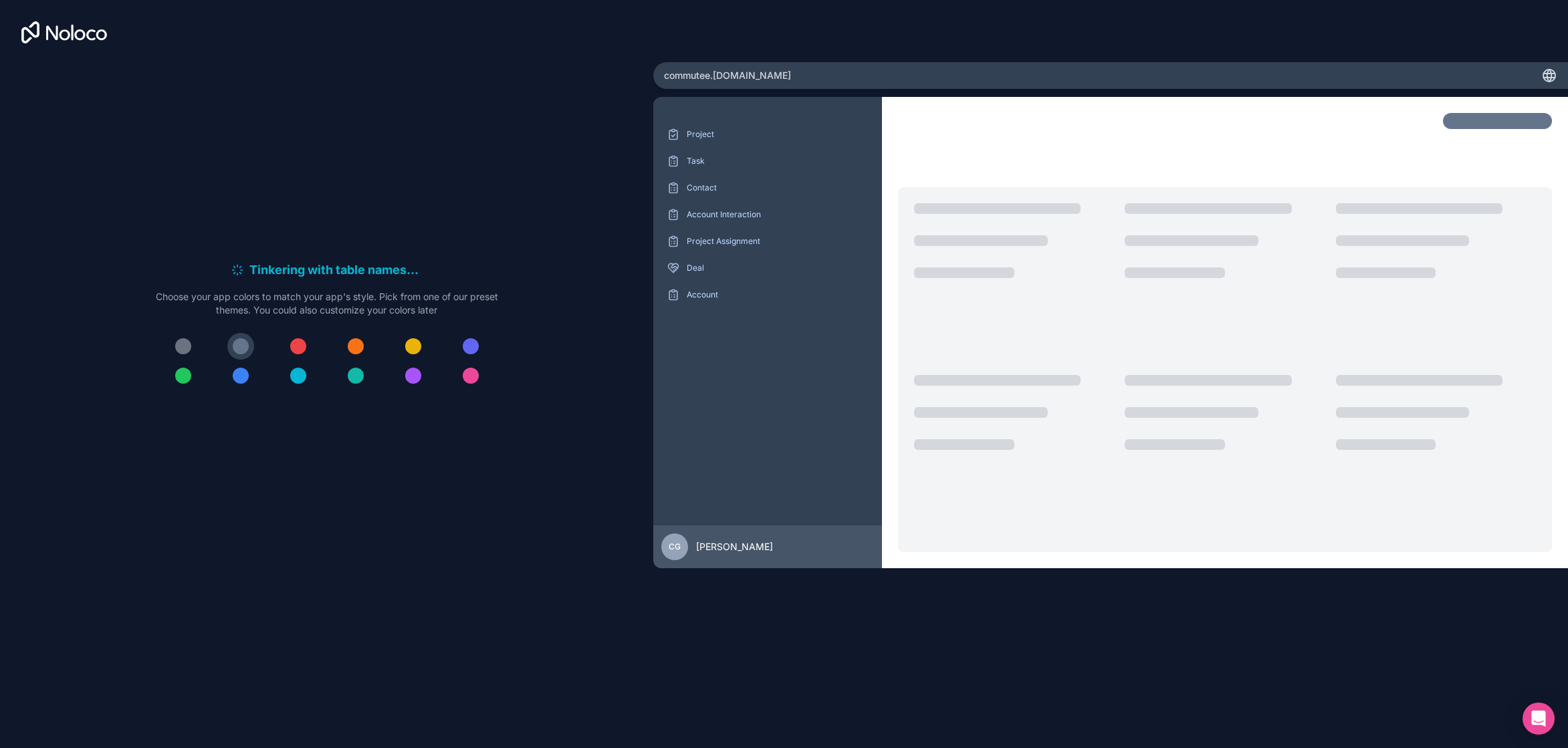
click at [239, 376] on div at bounding box center [241, 376] width 16 height 16
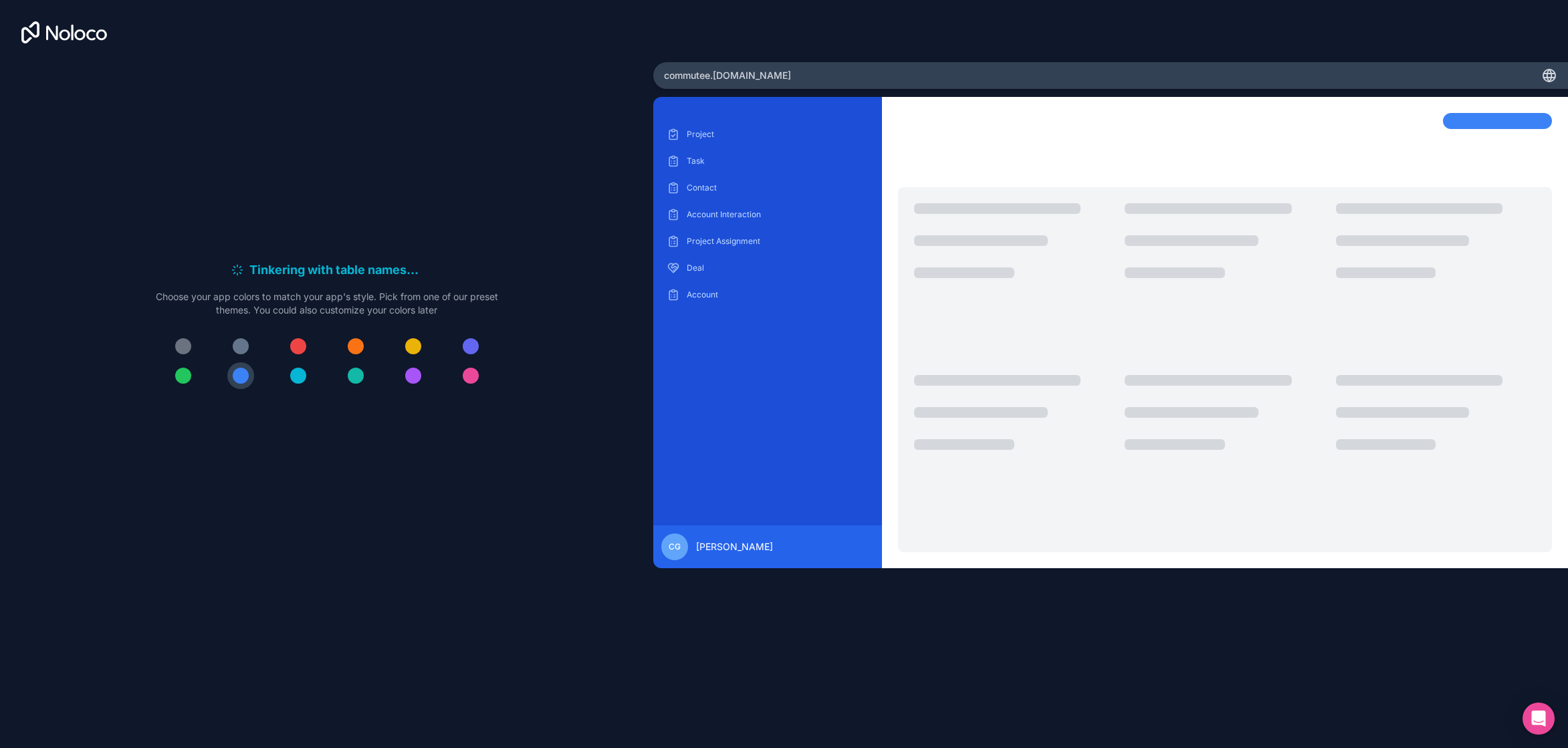
click at [243, 345] on div at bounding box center [241, 347] width 16 height 16
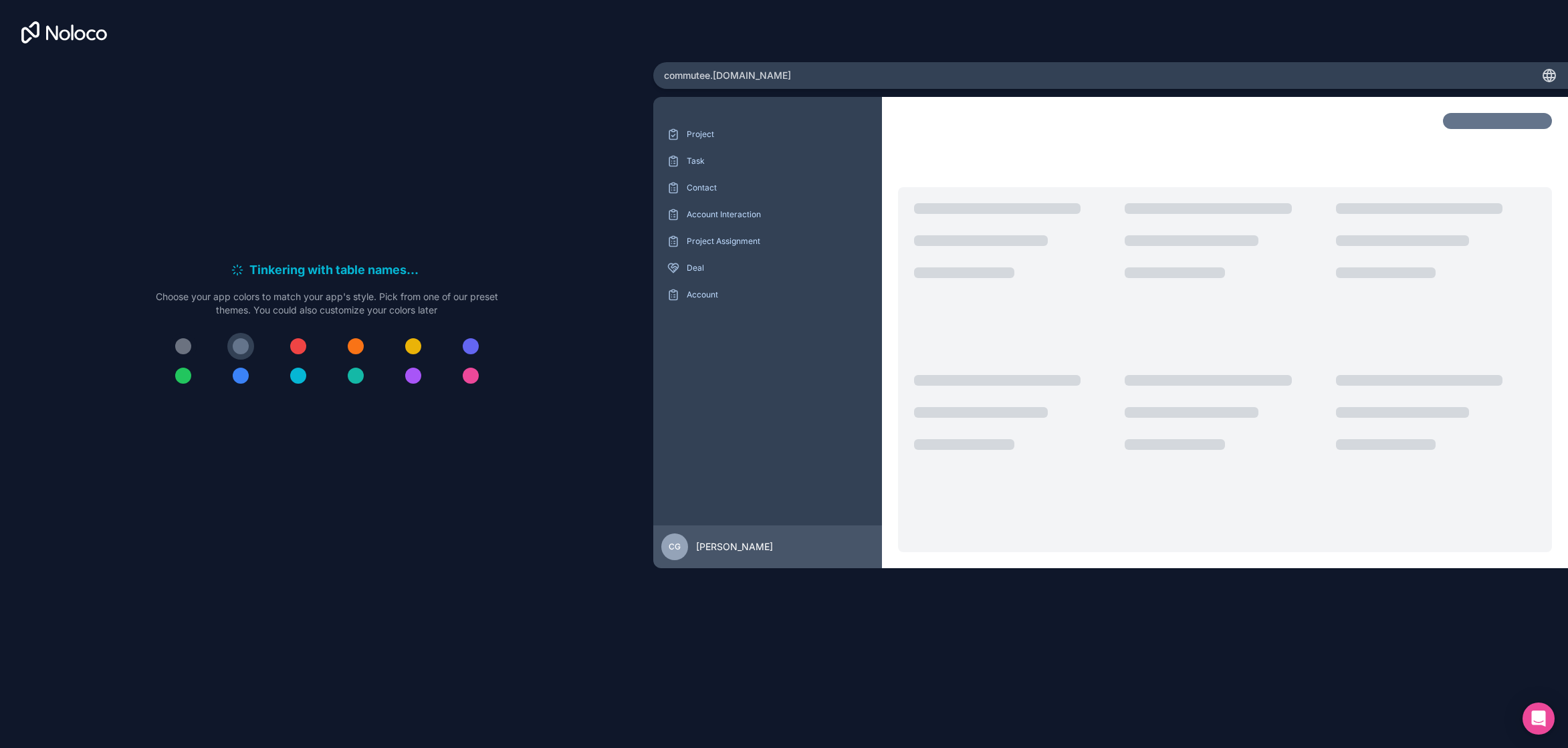
click at [184, 349] on div at bounding box center [183, 347] width 16 height 16
click at [184, 381] on div at bounding box center [183, 376] width 16 height 16
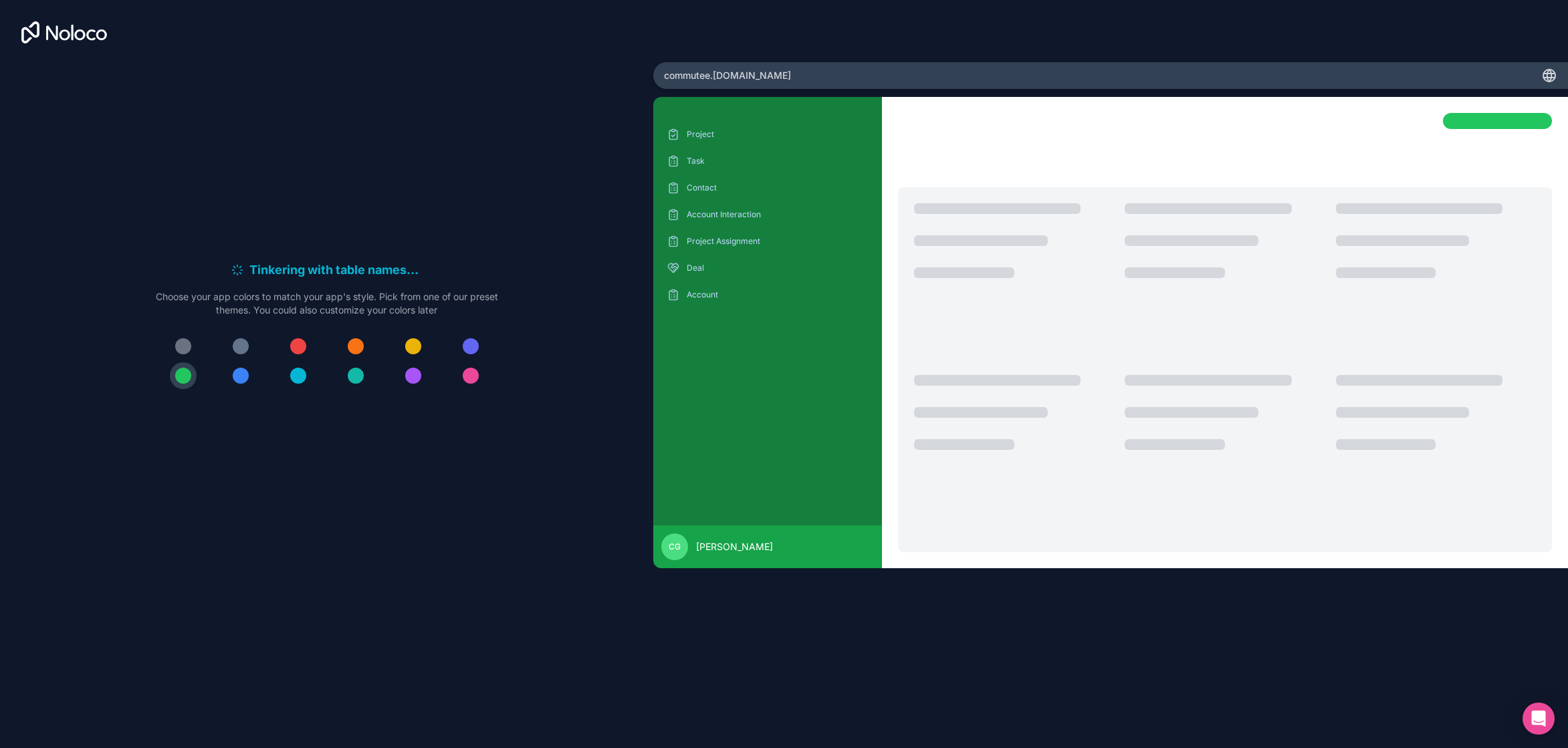
click at [406, 351] on div at bounding box center [413, 347] width 16 height 16
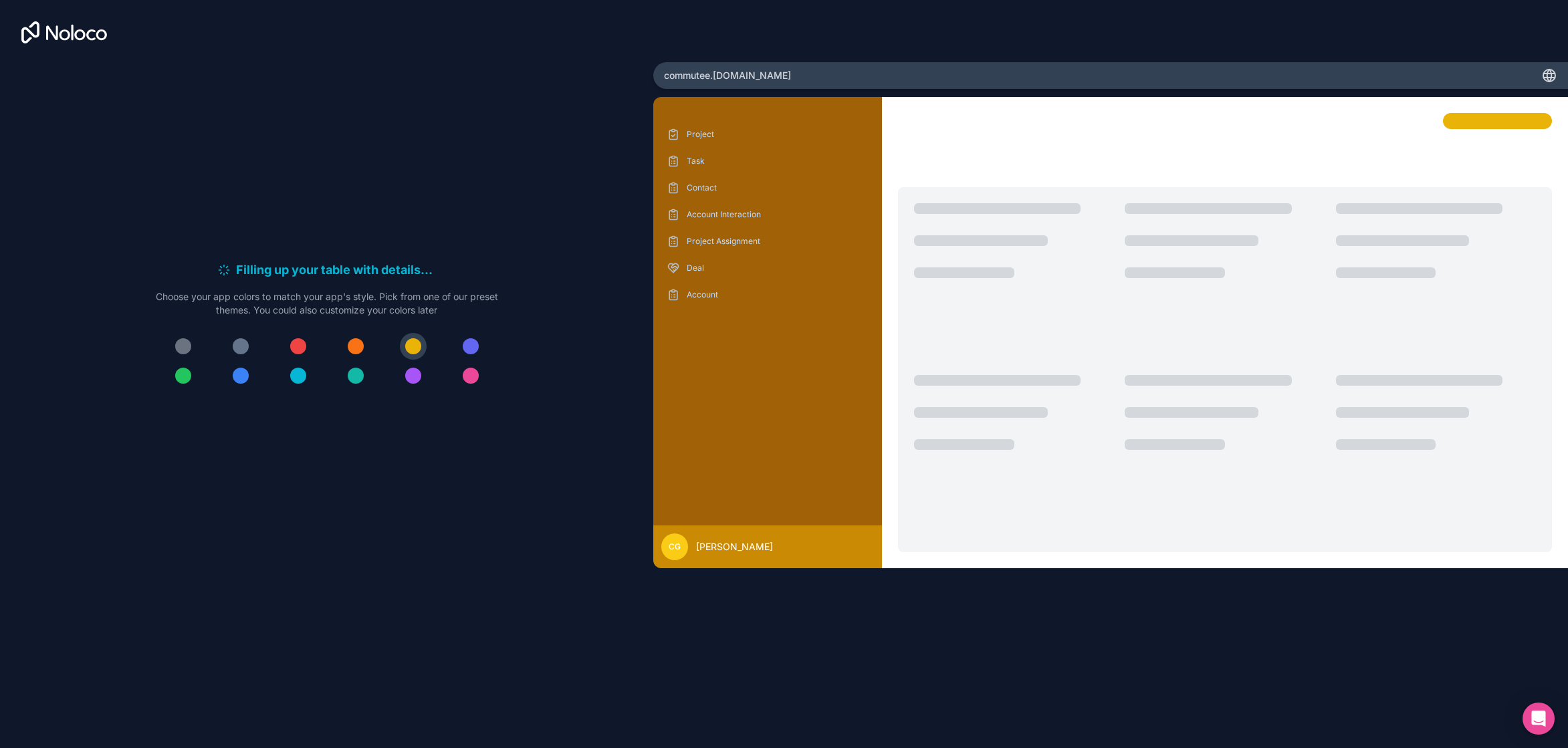
click at [472, 347] on div at bounding box center [471, 347] width 16 height 16
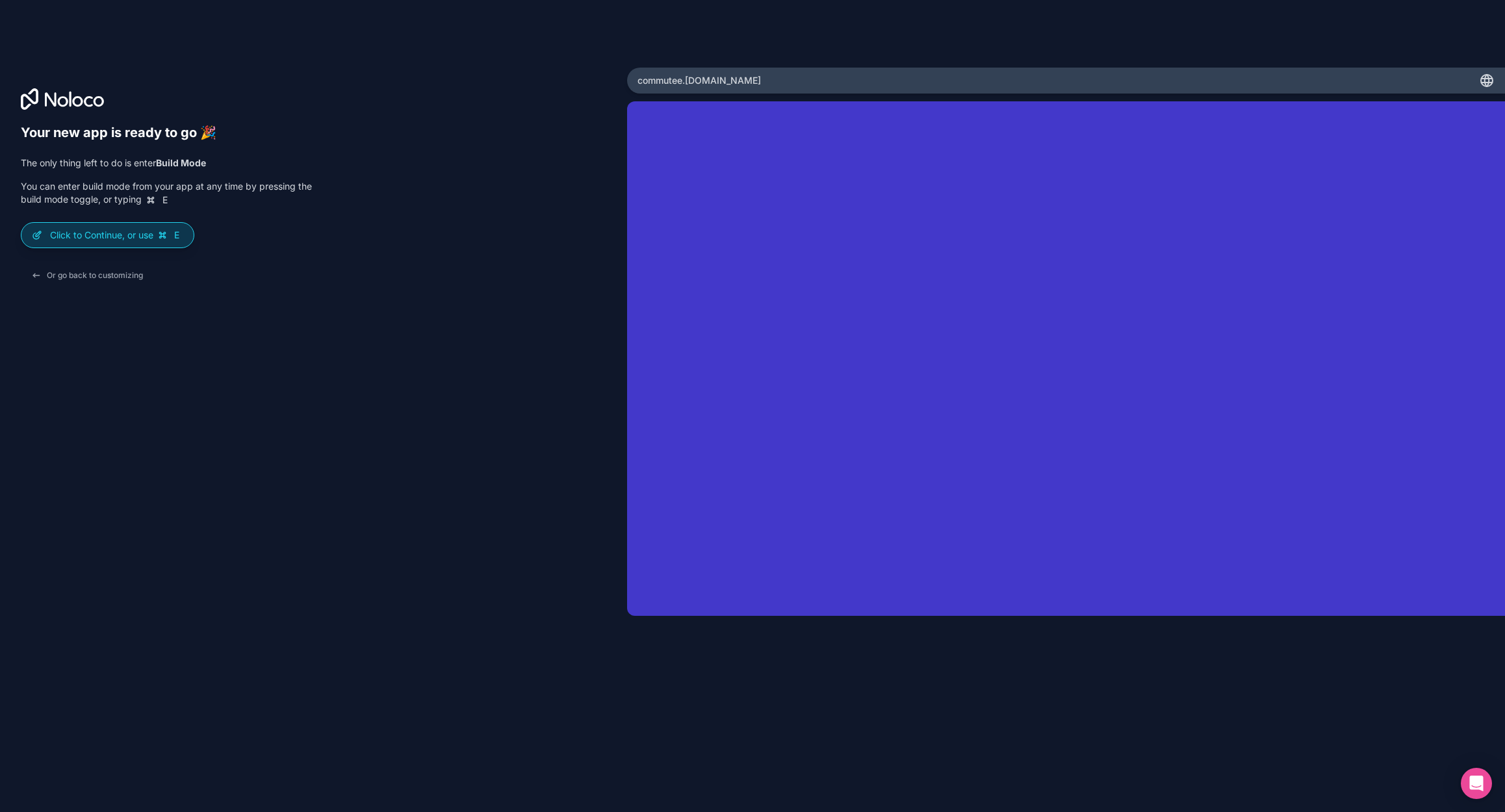
click at [128, 235] on p "Click to Continue, or use E" at bounding box center [117, 235] width 133 height 13
